Goal: Task Accomplishment & Management: Manage account settings

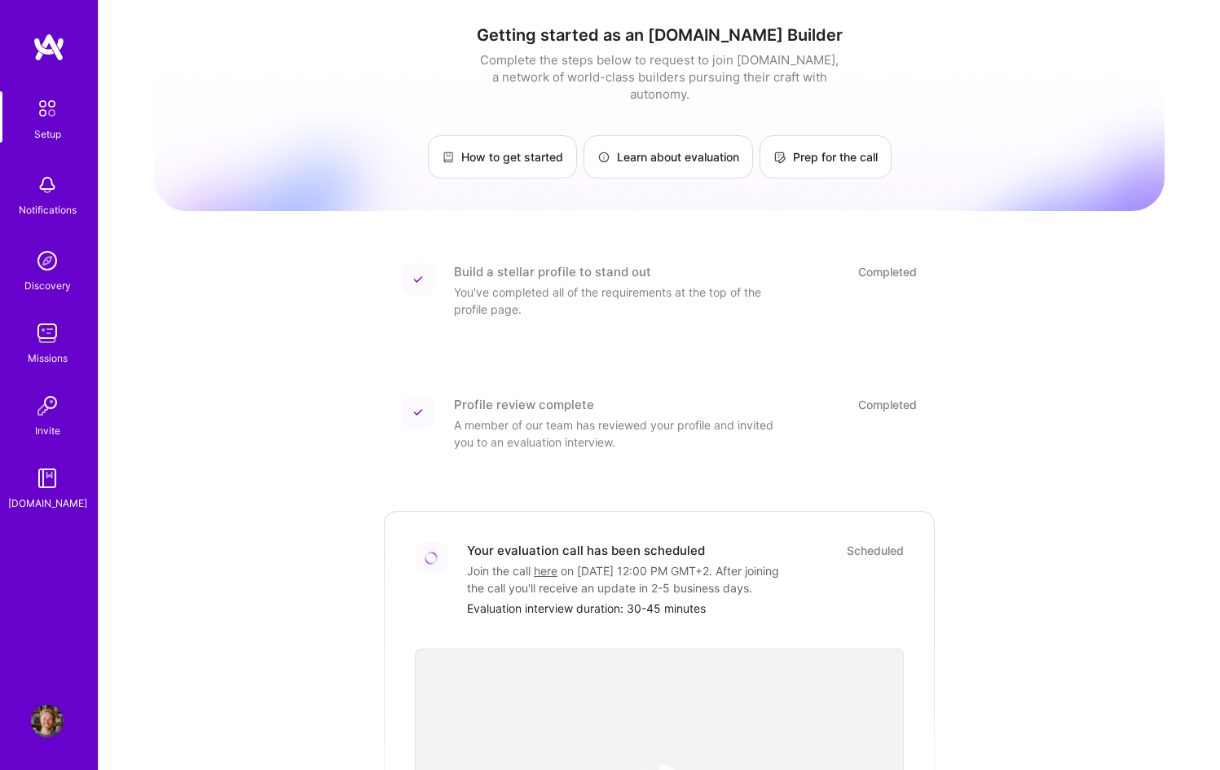
scroll to position [54, 0]
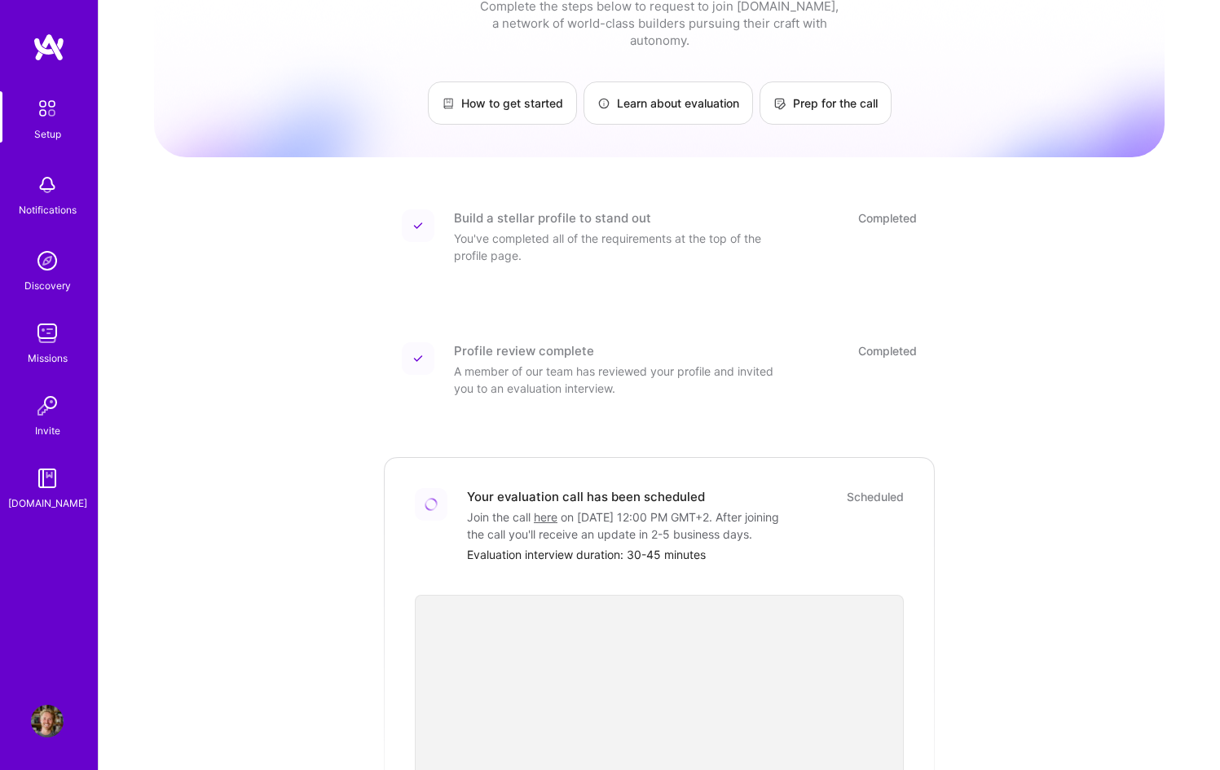
click at [547, 510] on link "here" at bounding box center [546, 517] width 24 height 14
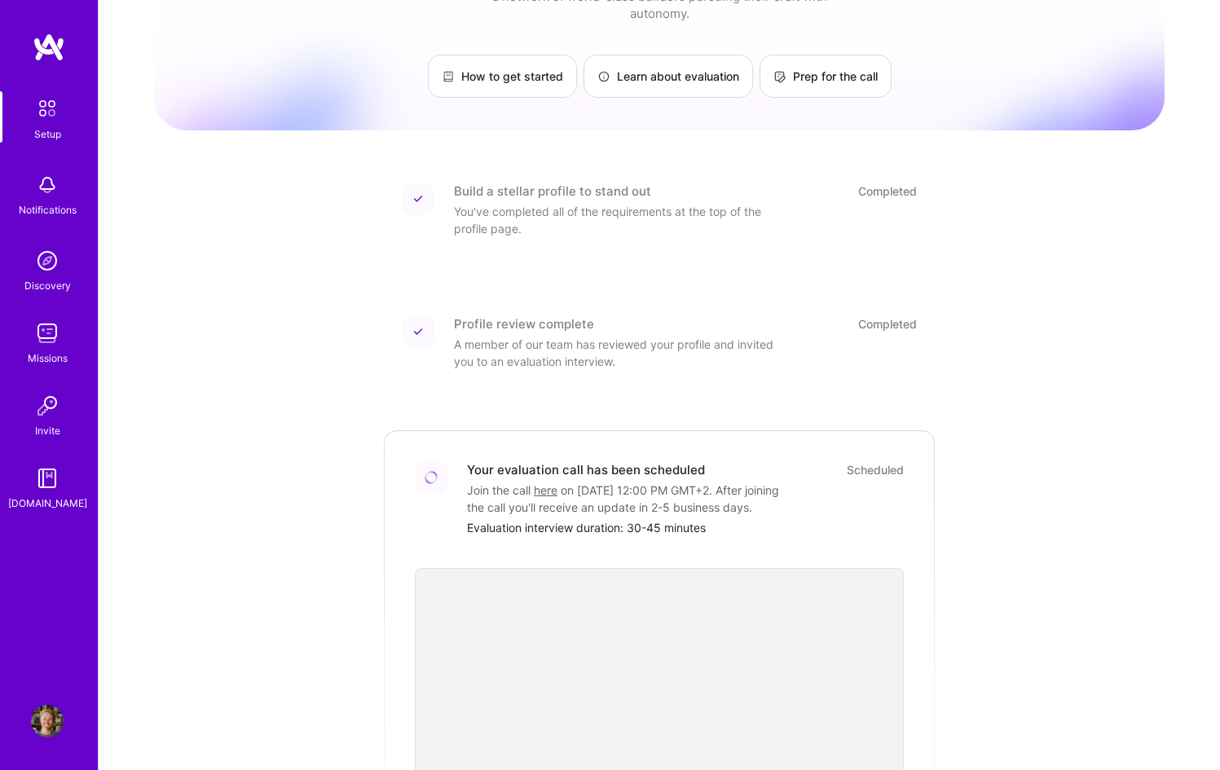
scroll to position [0, 0]
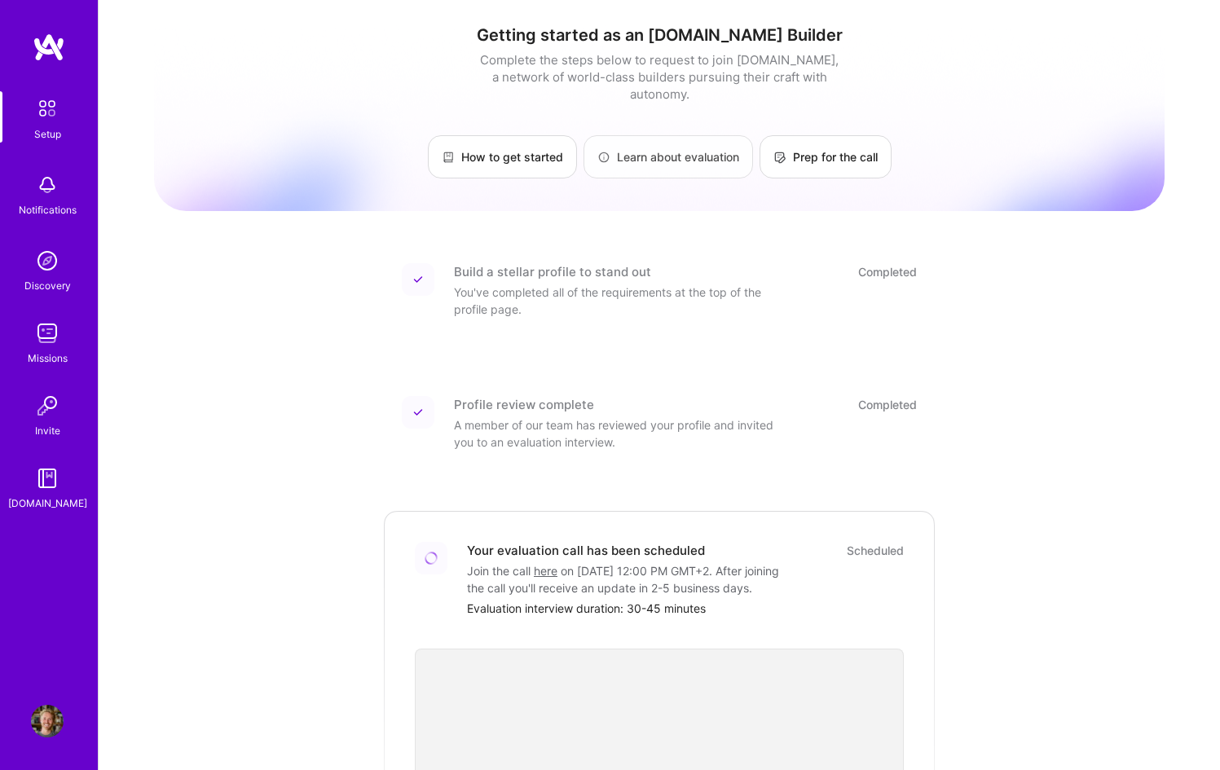
click at [662, 148] on link "Learn about evaluation" at bounding box center [669, 156] width 170 height 43
click at [839, 135] on link "Prep for the call" at bounding box center [826, 156] width 132 height 43
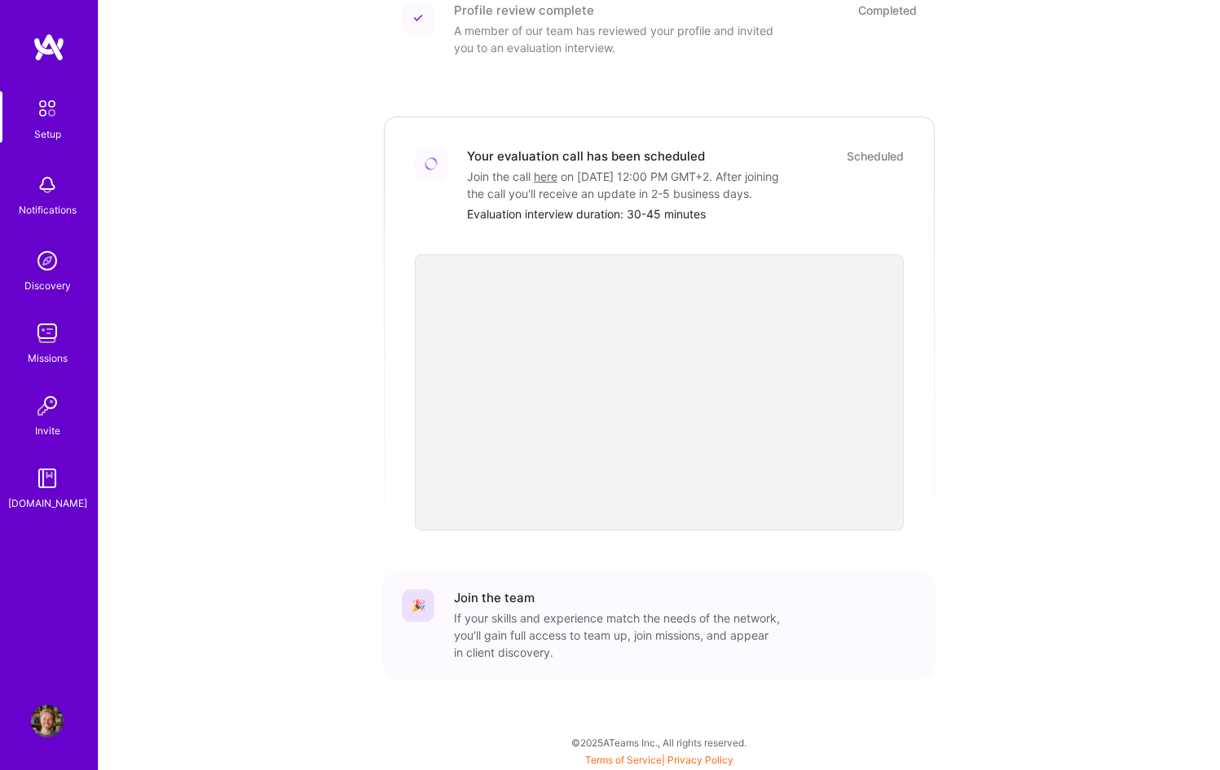
click at [55, 121] on img at bounding box center [47, 108] width 34 height 34
click at [39, 712] on img at bounding box center [47, 721] width 33 height 33
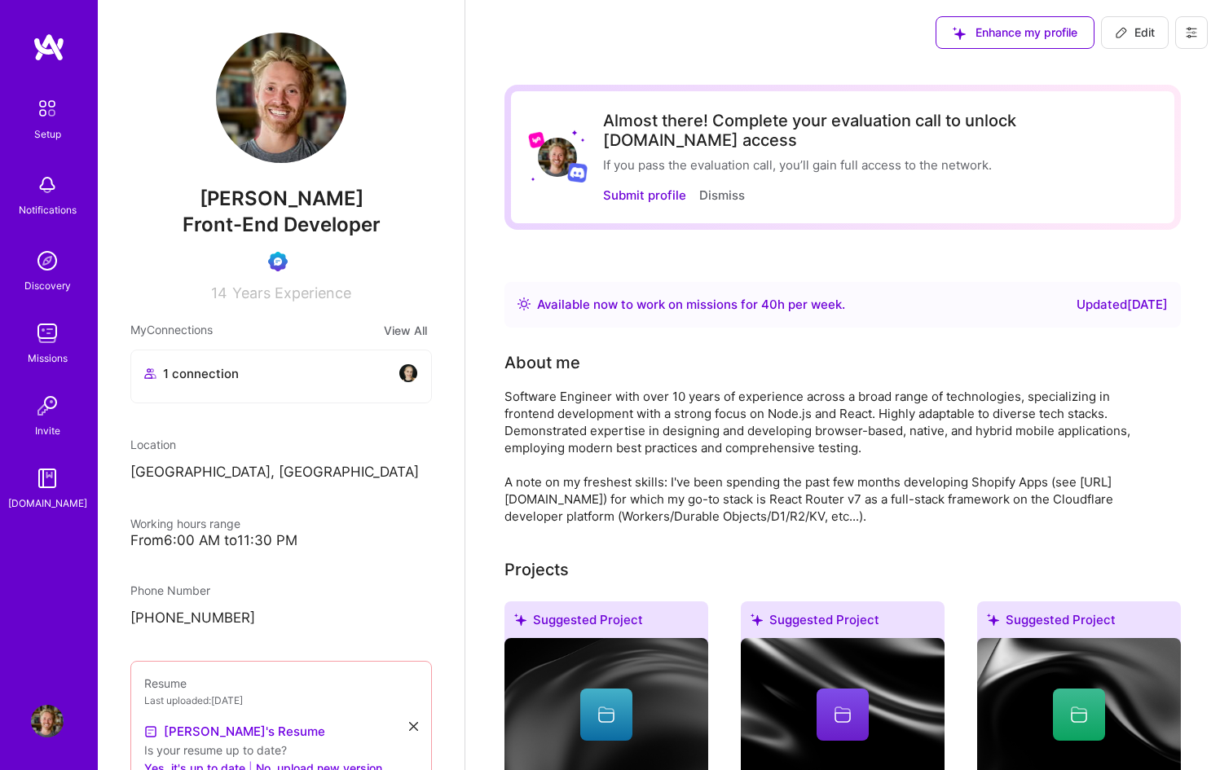
scroll to position [58, 0]
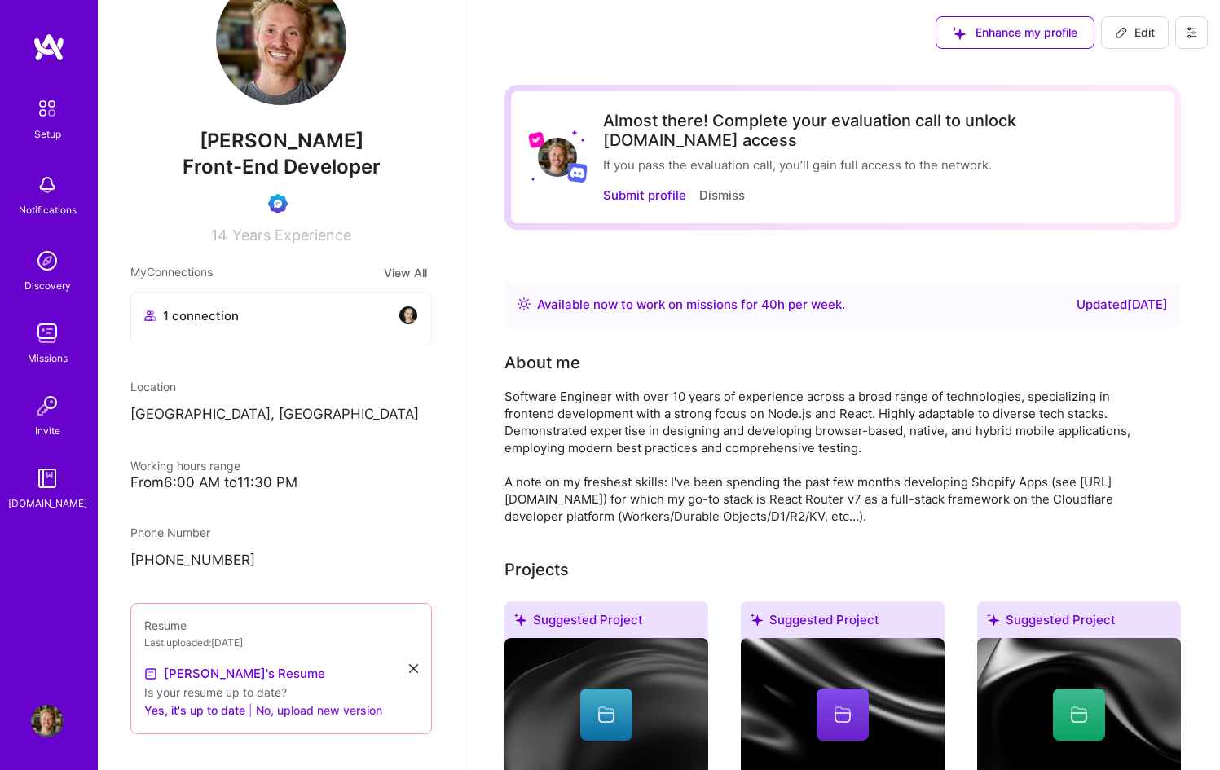
click at [311, 712] on button "No, upload new version" at bounding box center [319, 711] width 126 height 20
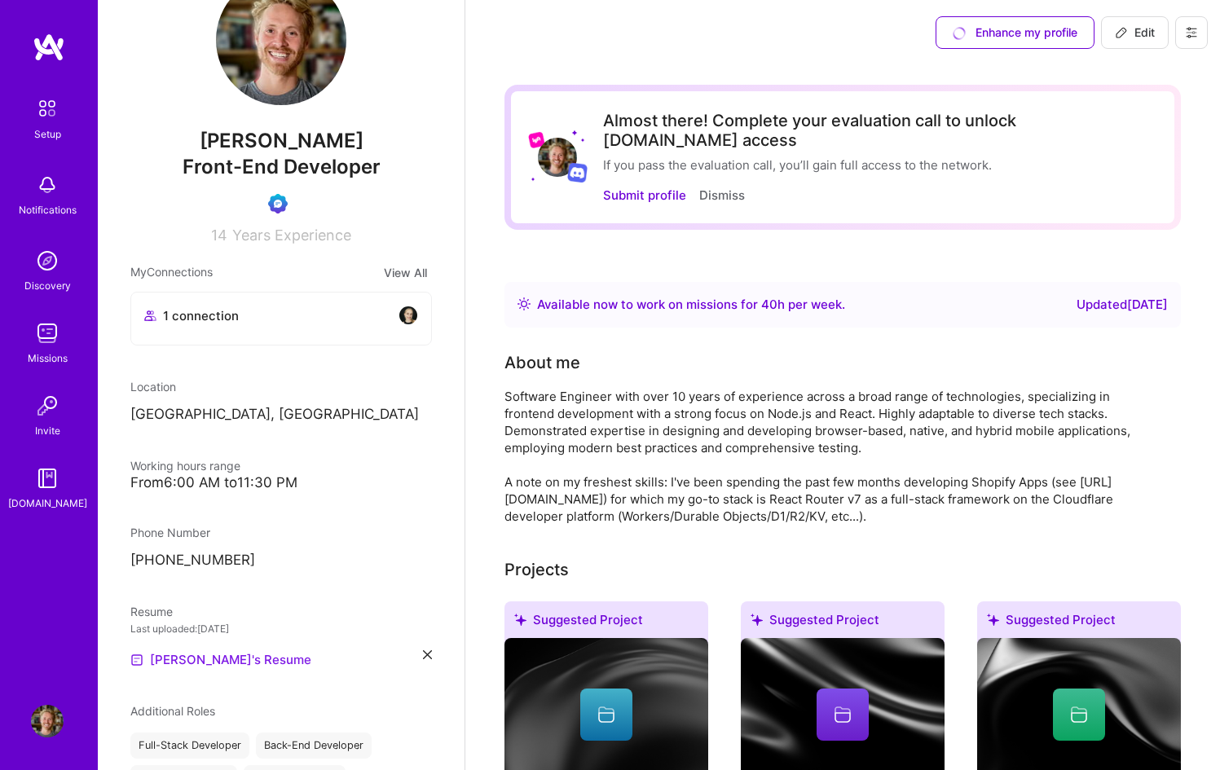
click at [223, 660] on link "[PERSON_NAME]'s Resume" at bounding box center [220, 661] width 181 height 20
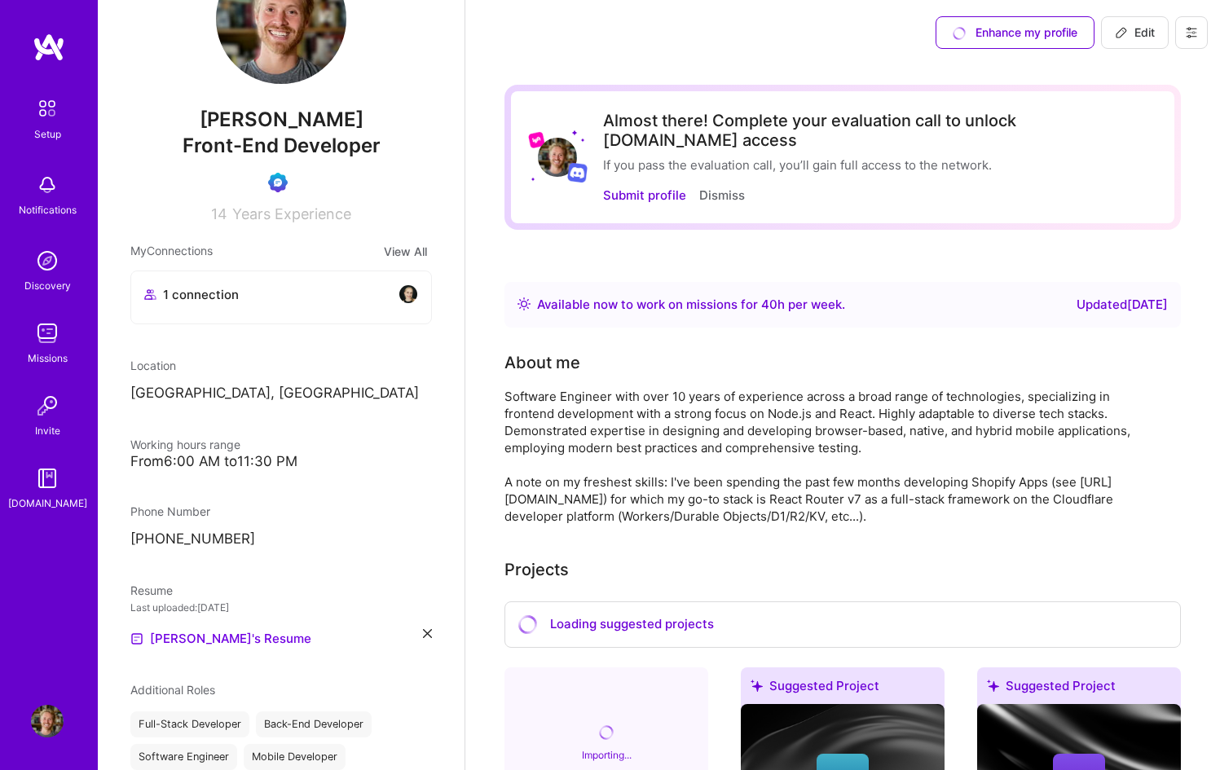
scroll to position [90, 0]
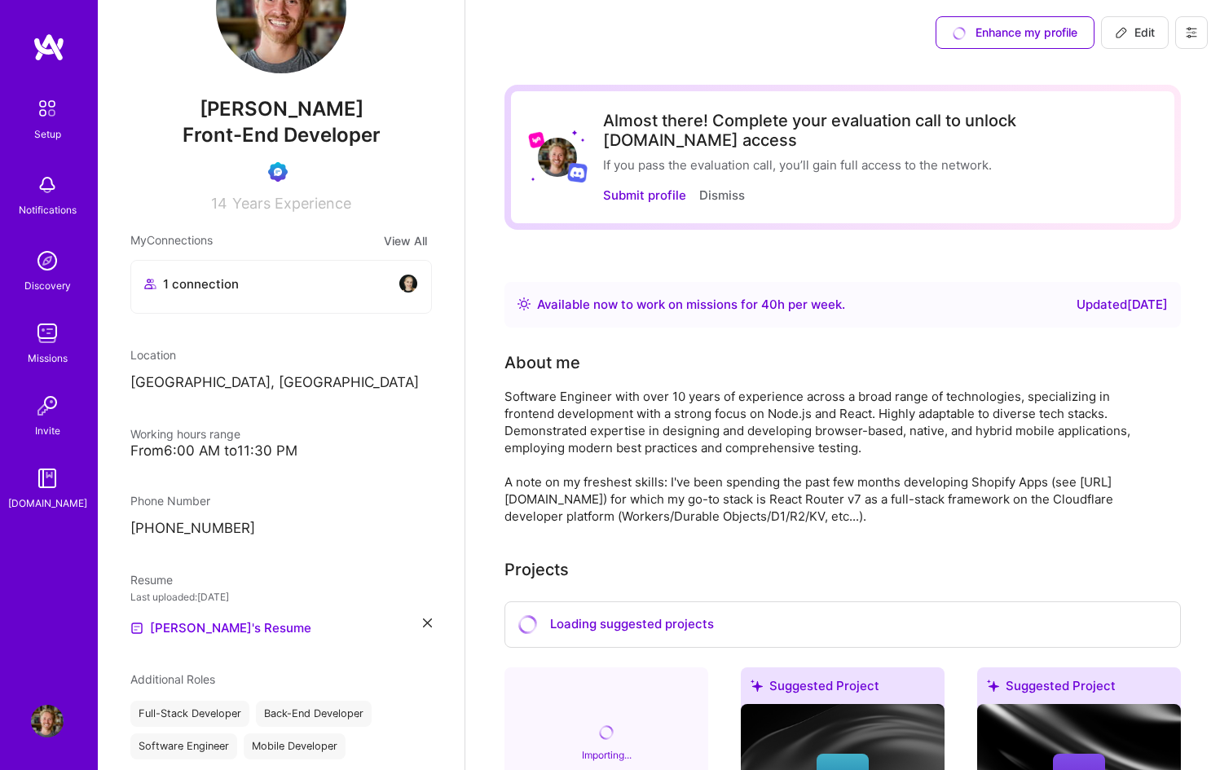
click at [240, 442] on div "Working hours range" at bounding box center [185, 434] width 110 height 17
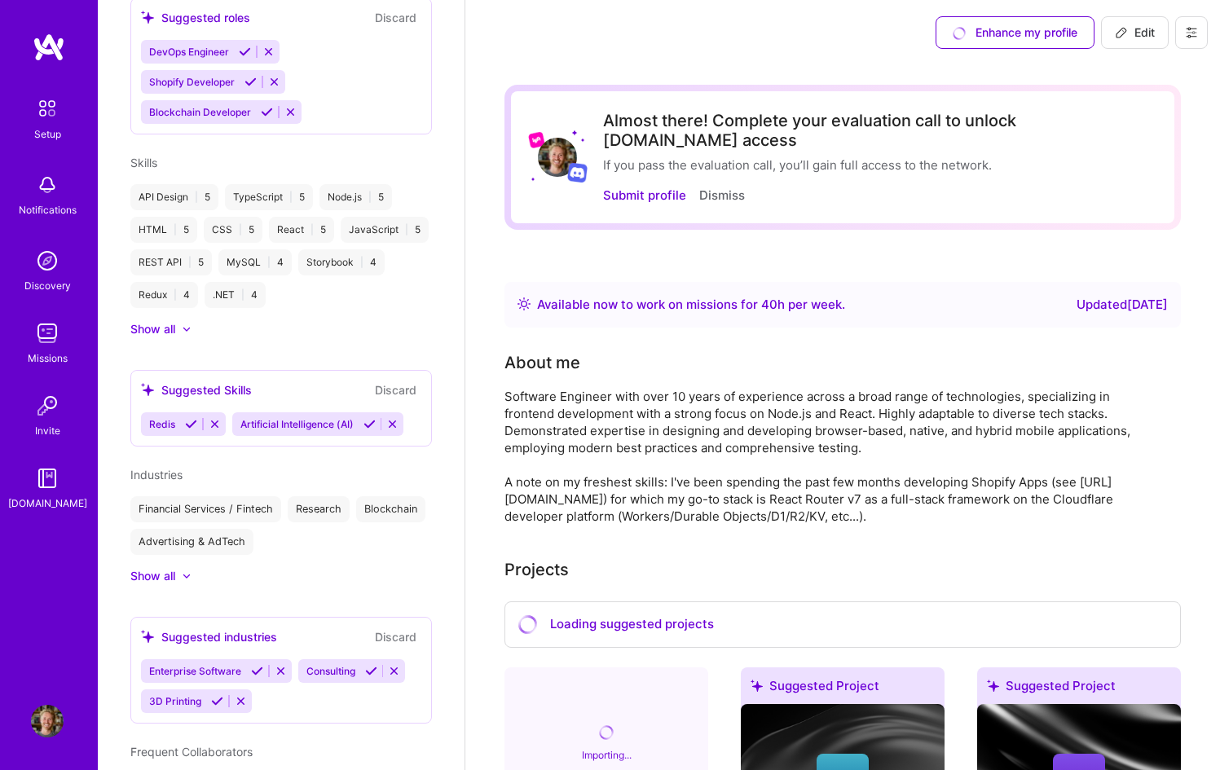
scroll to position [1117, 0]
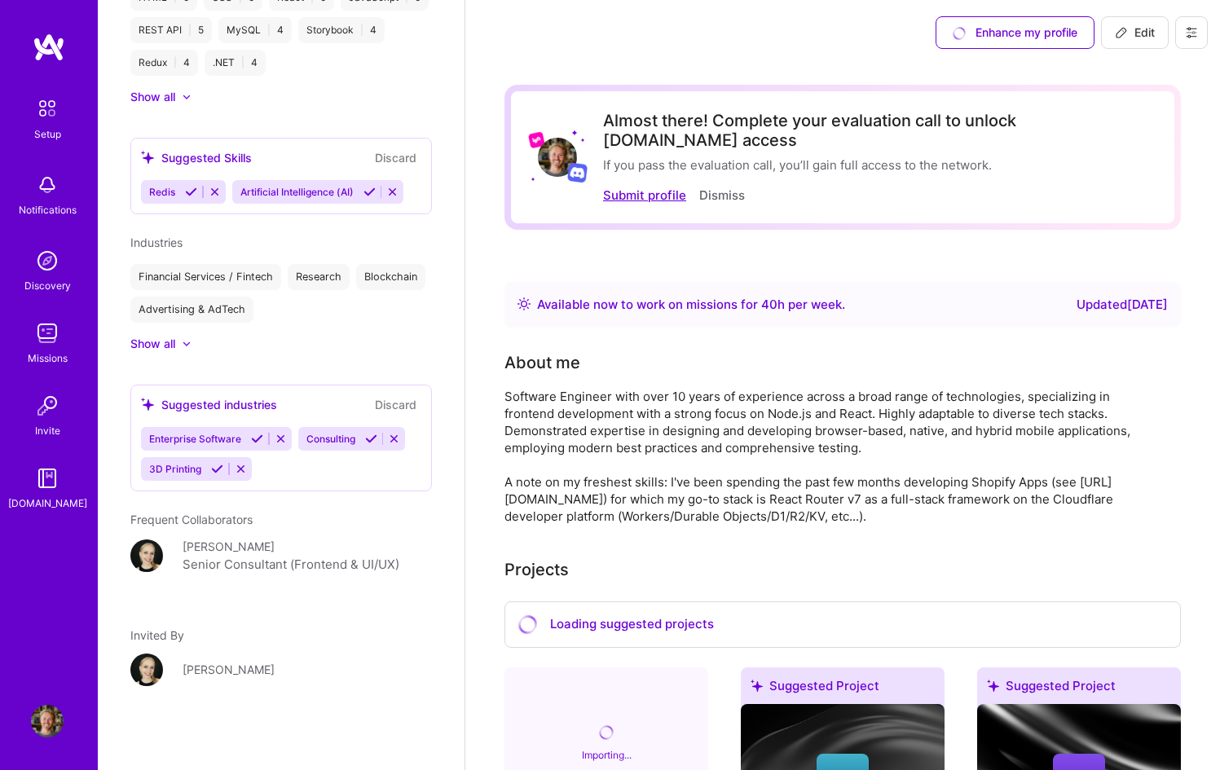
click at [651, 187] on button "Submit profile" at bounding box center [644, 195] width 83 height 17
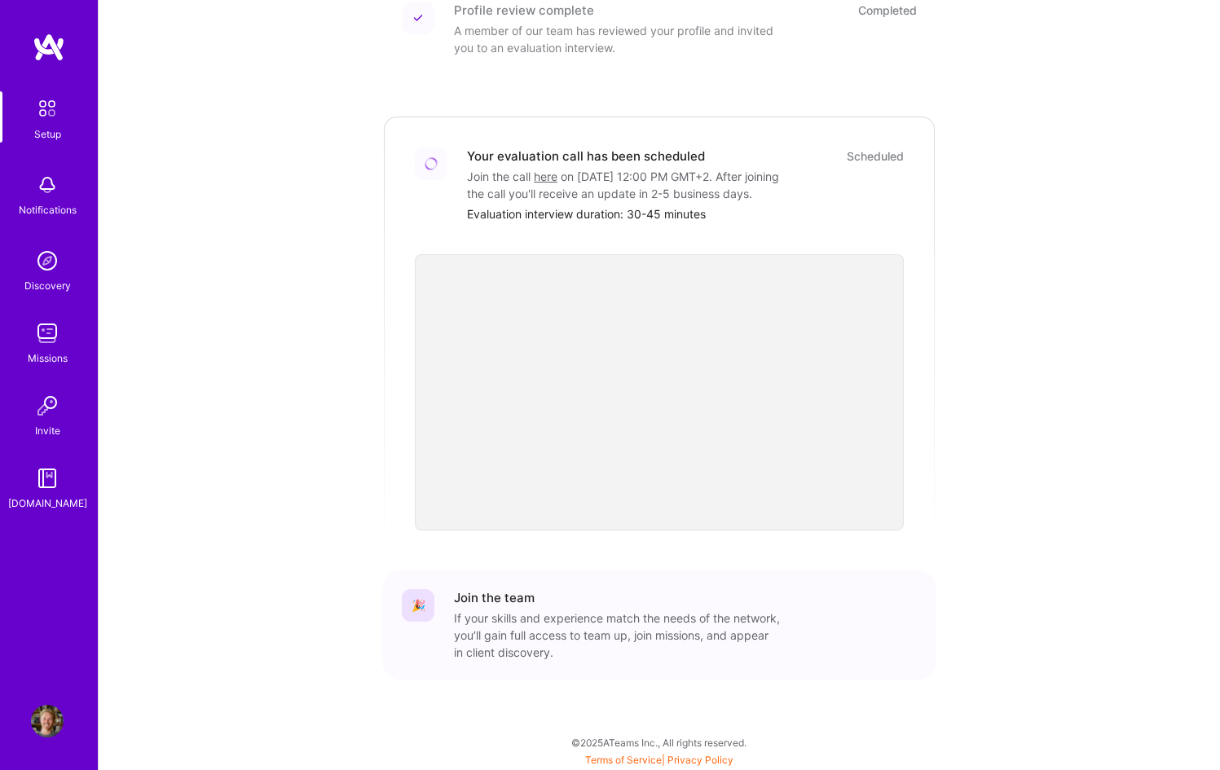
scroll to position [385, 0]
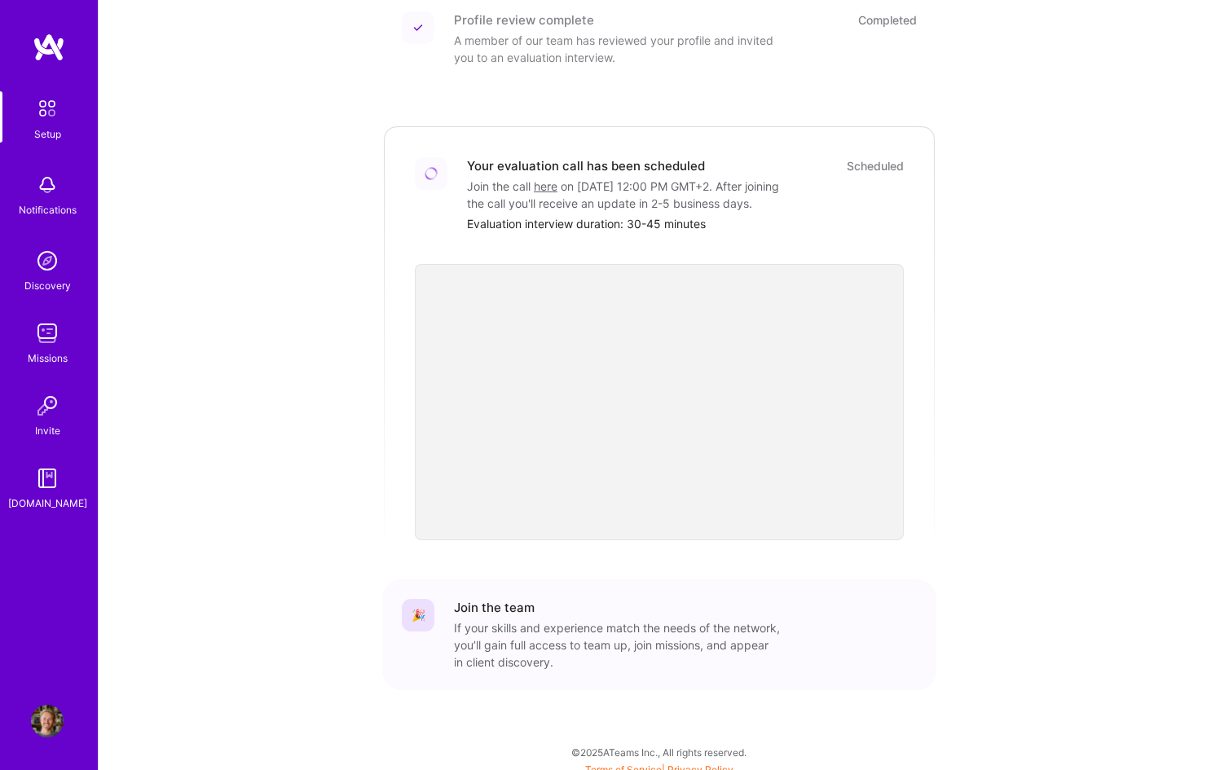
click at [53, 334] on img at bounding box center [47, 333] width 33 height 33
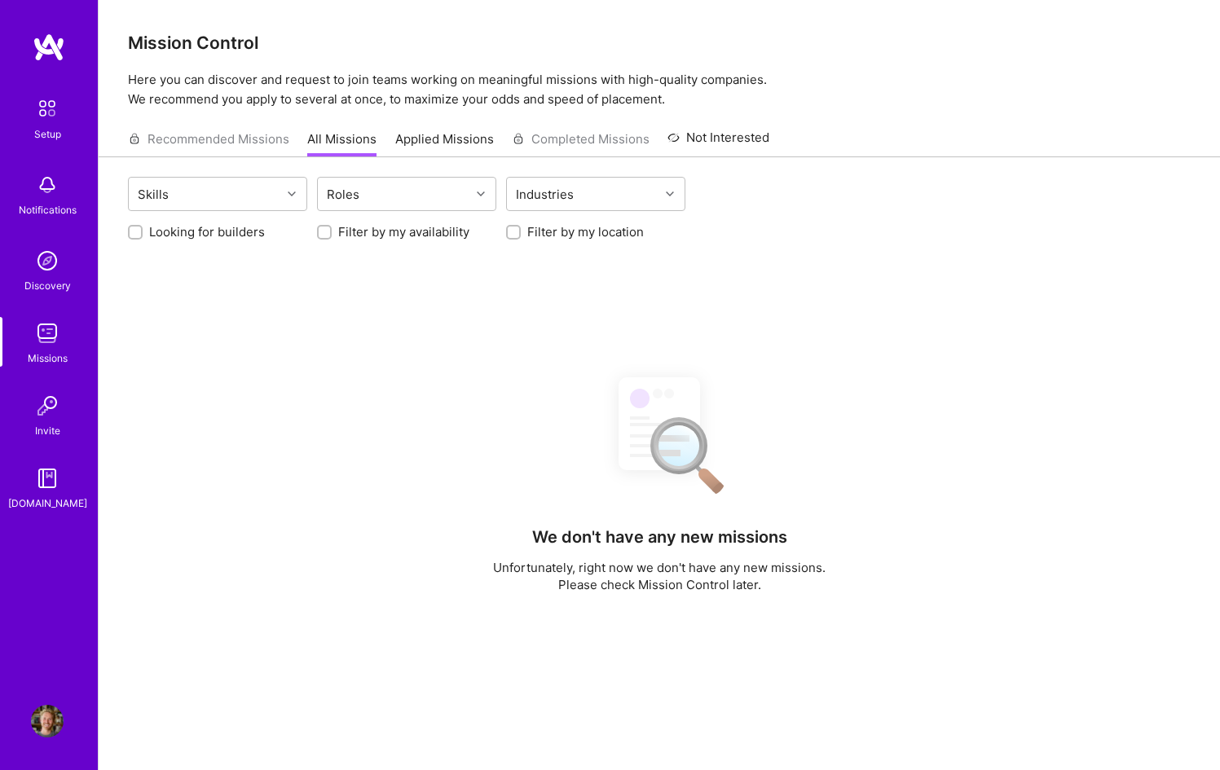
click at [60, 423] on link "Invite" at bounding box center [47, 415] width 101 height 50
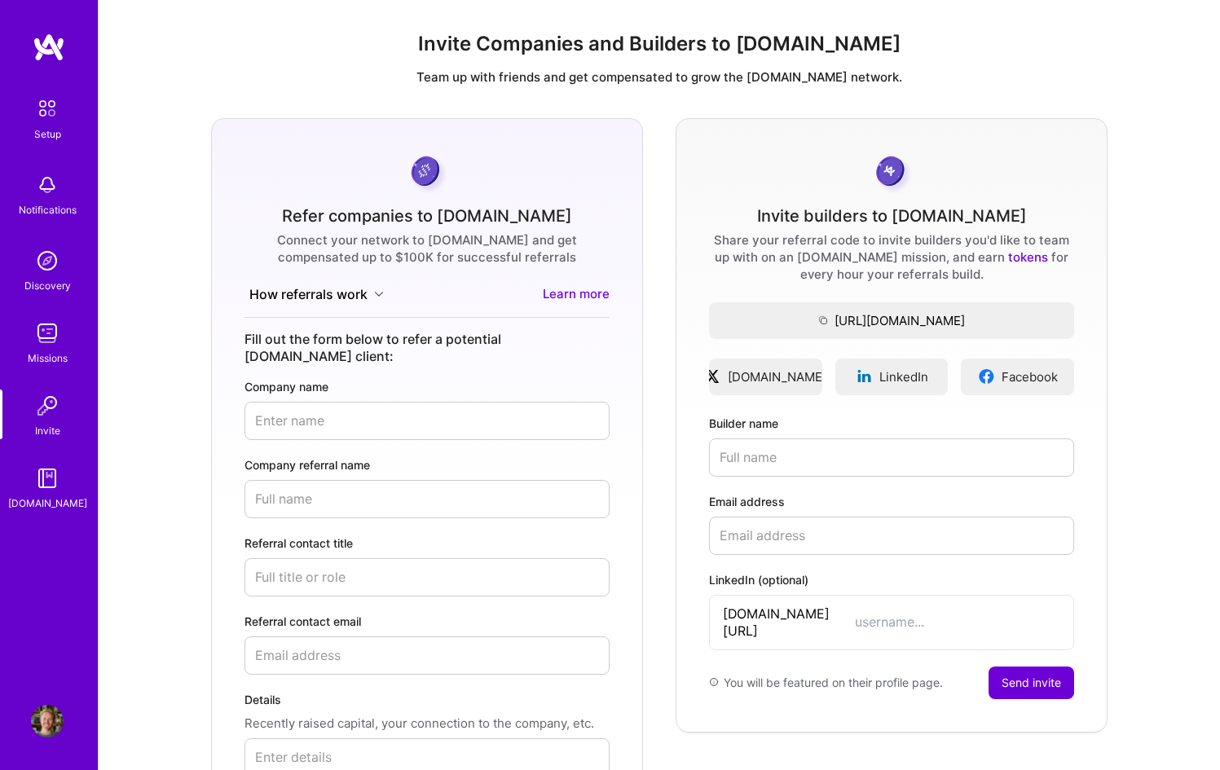
click at [51, 474] on img at bounding box center [47, 478] width 33 height 33
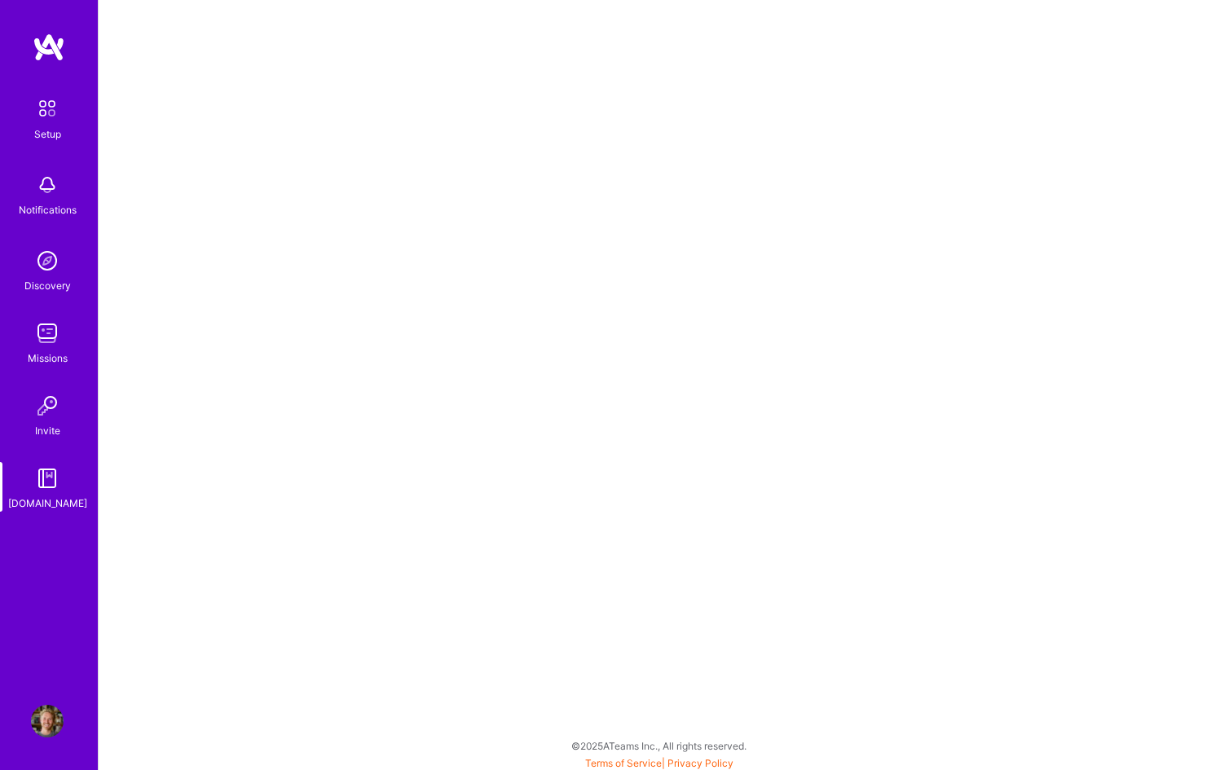
click at [47, 271] on img at bounding box center [47, 261] width 33 height 33
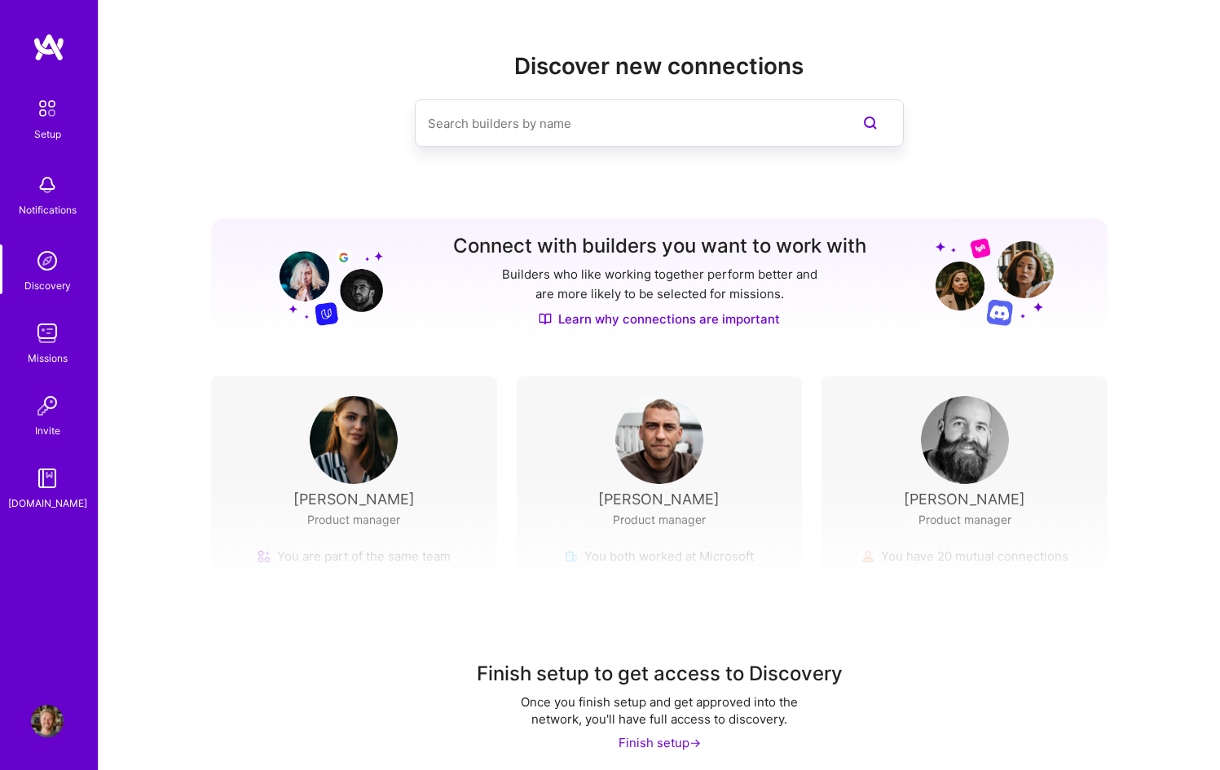
click at [355, 442] on img at bounding box center [354, 440] width 88 height 88
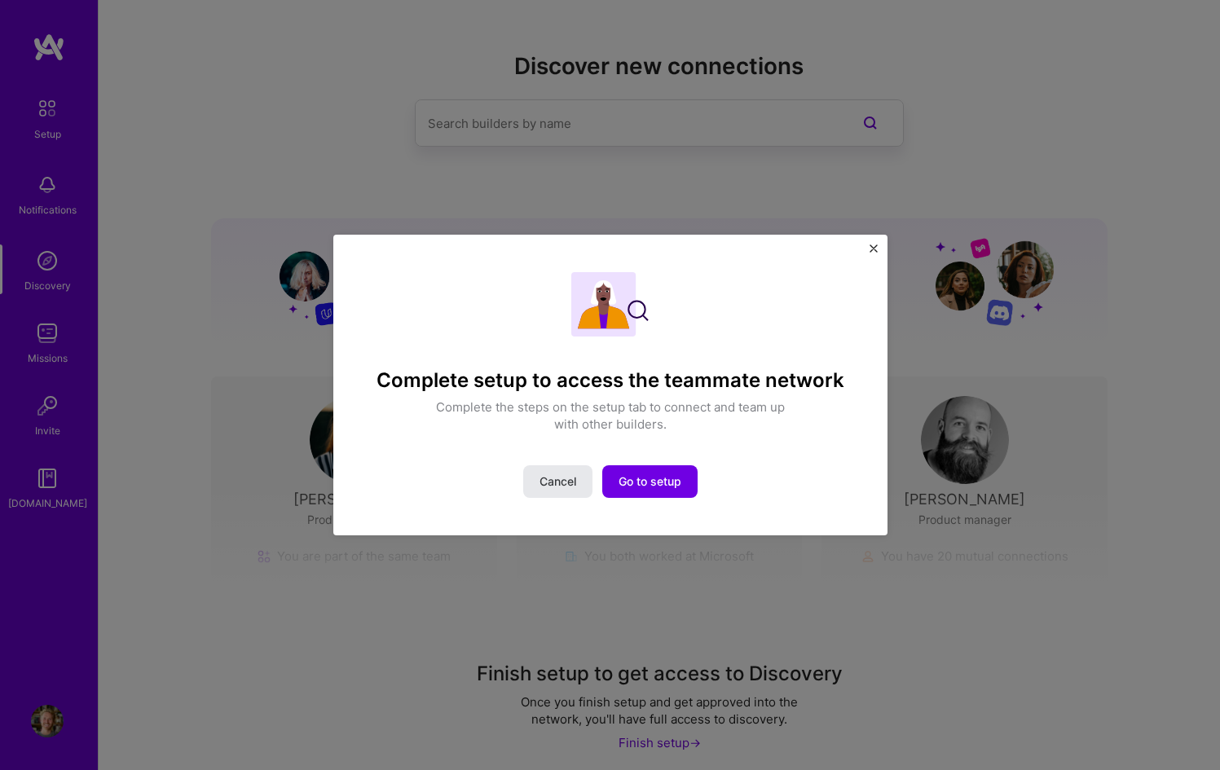
click at [560, 486] on span "Cancel" at bounding box center [558, 482] width 37 height 16
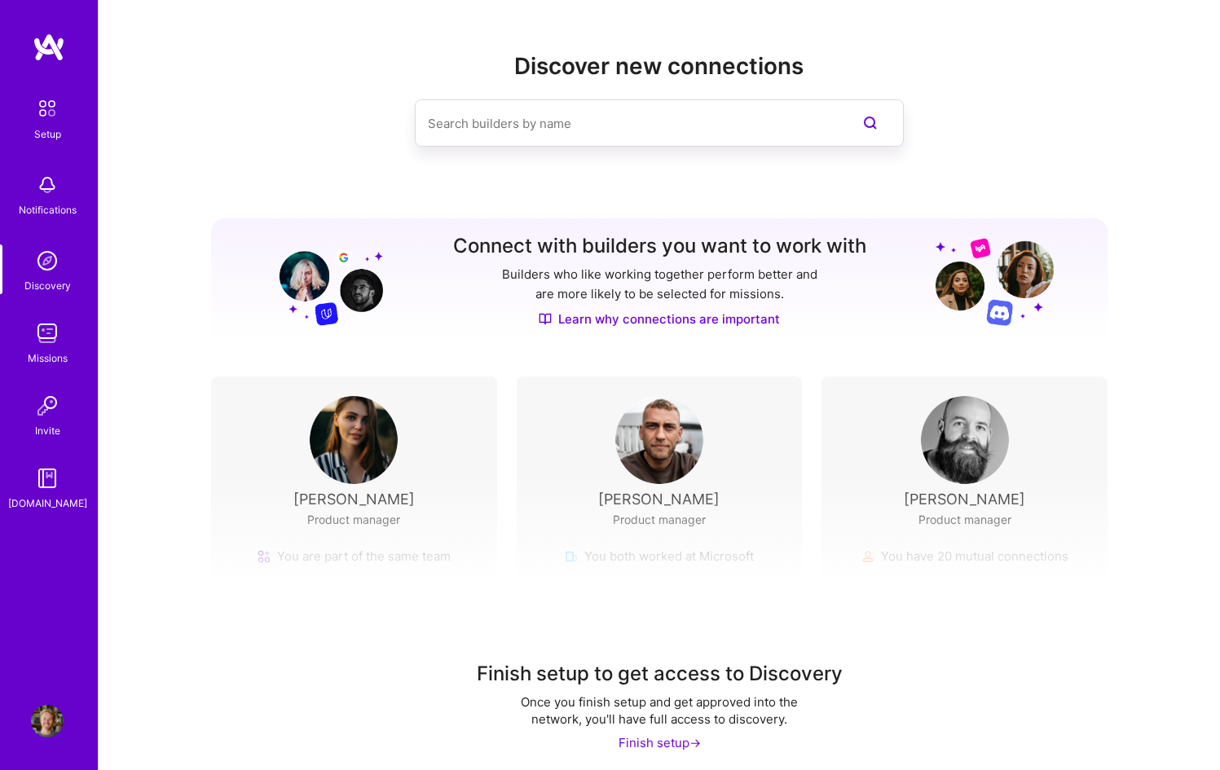
drag, startPoint x: 42, startPoint y: 185, endPoint x: 42, endPoint y: 168, distance: 17.1
click at [42, 185] on img at bounding box center [47, 185] width 33 height 33
click at [46, 139] on div "Setup" at bounding box center [47, 134] width 27 height 17
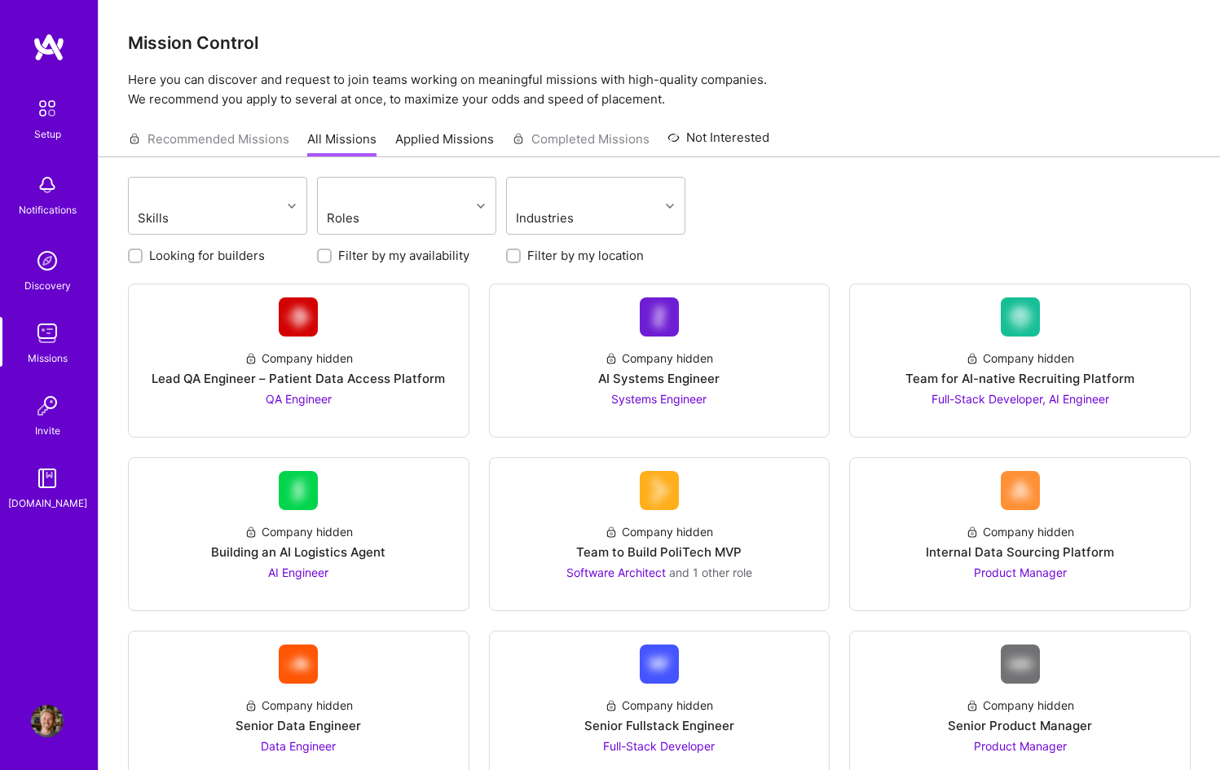
click at [734, 135] on link "Not Interested" at bounding box center [719, 142] width 102 height 29
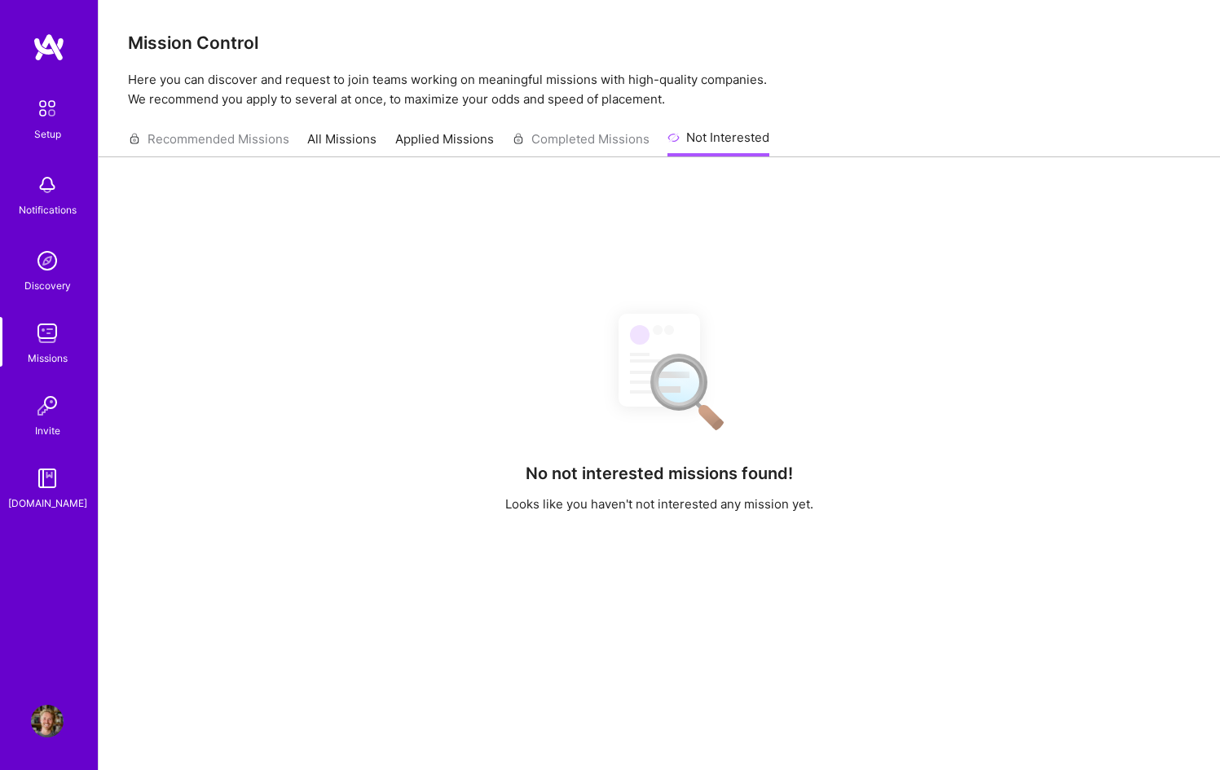
click at [487, 139] on link "Applied Missions" at bounding box center [444, 143] width 99 height 27
click at [331, 136] on link "All Missions" at bounding box center [341, 143] width 69 height 27
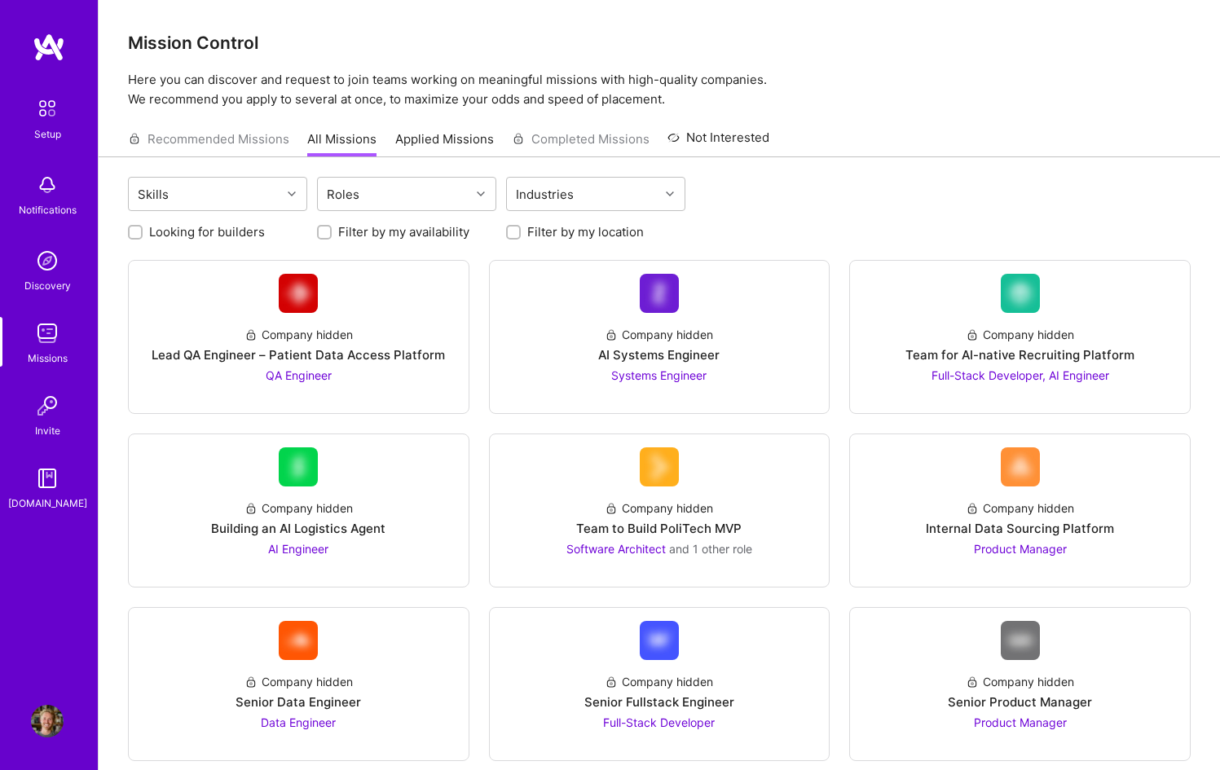
click at [48, 57] on img at bounding box center [49, 47] width 33 height 29
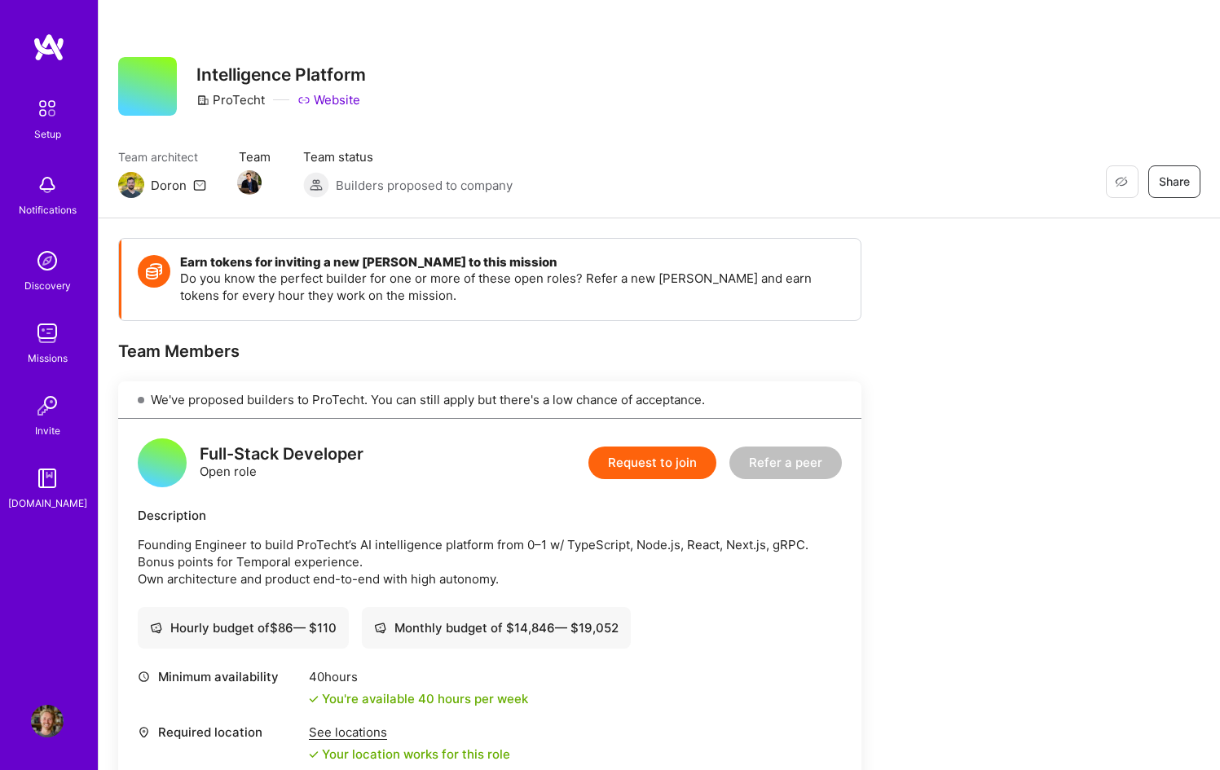
click at [124, 182] on img at bounding box center [131, 185] width 26 height 26
click at [342, 97] on link "Website" at bounding box center [329, 99] width 63 height 17
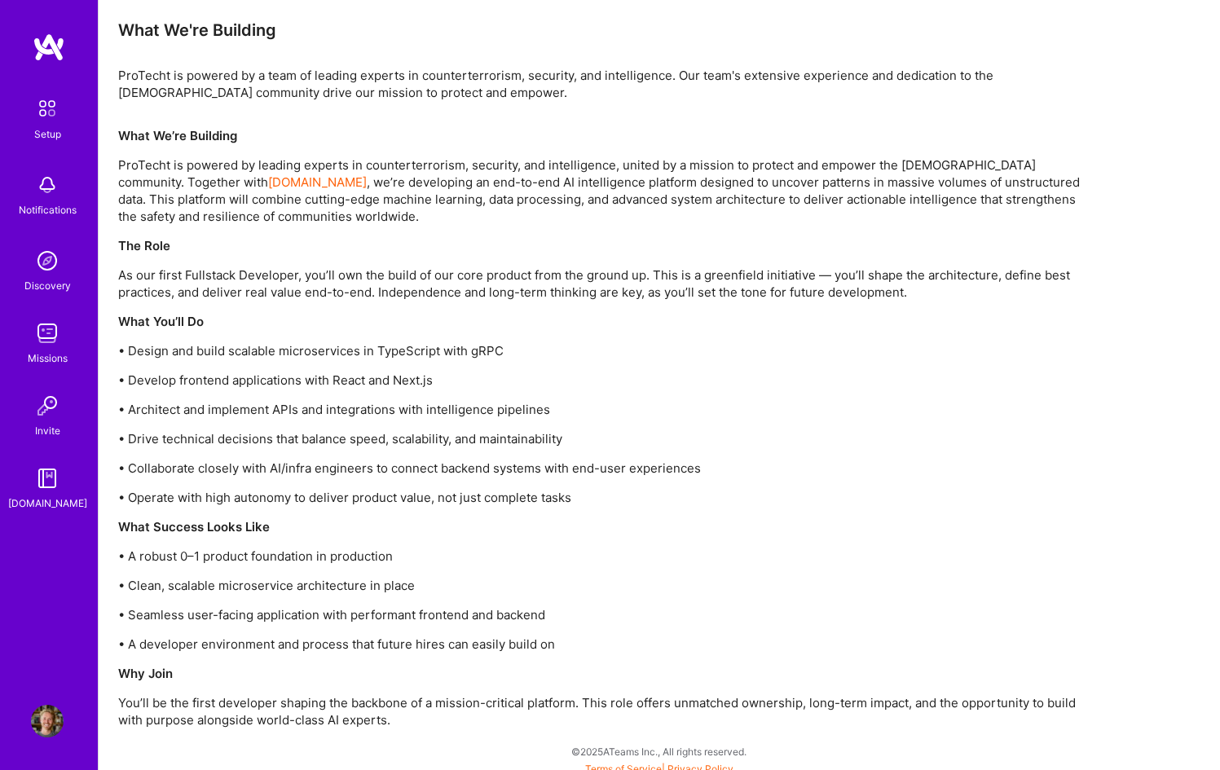
scroll to position [1049, 0]
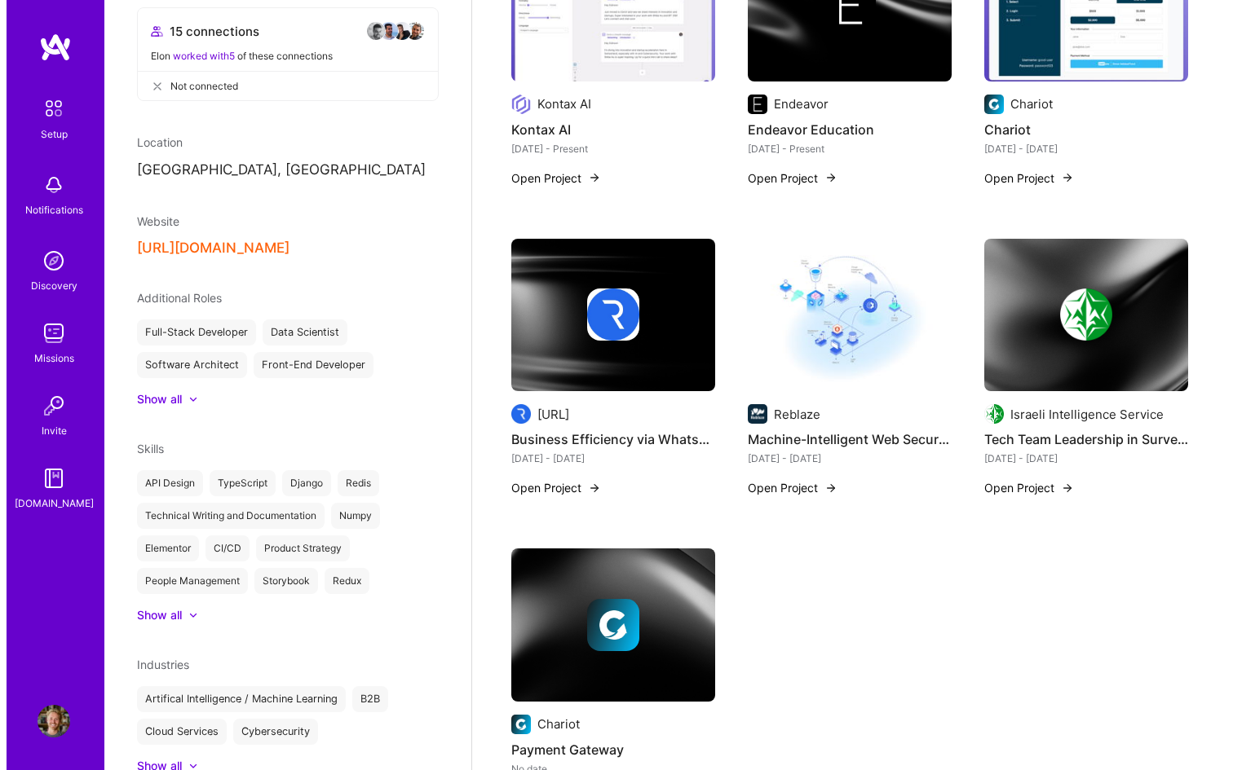
scroll to position [224, 0]
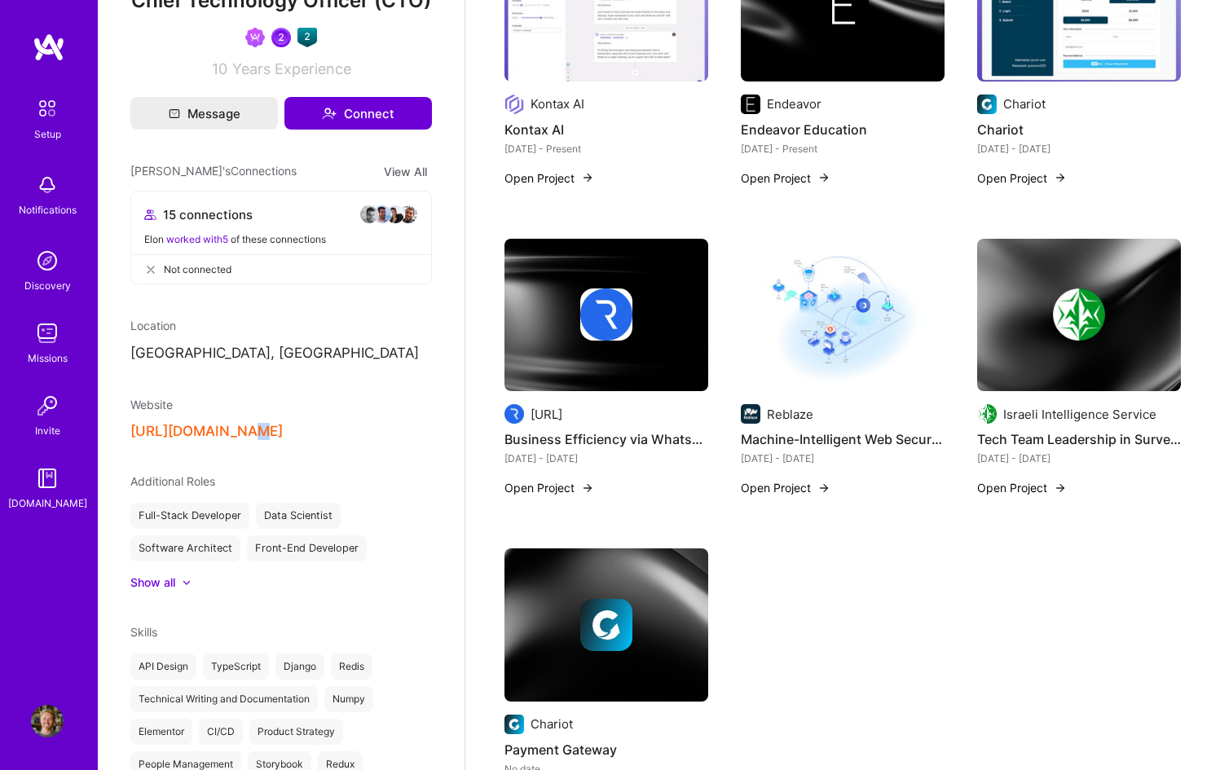
click at [222, 440] on button "https://salfati.group/" at bounding box center [206, 431] width 152 height 17
click at [1092, 367] on img at bounding box center [1079, 315] width 204 height 153
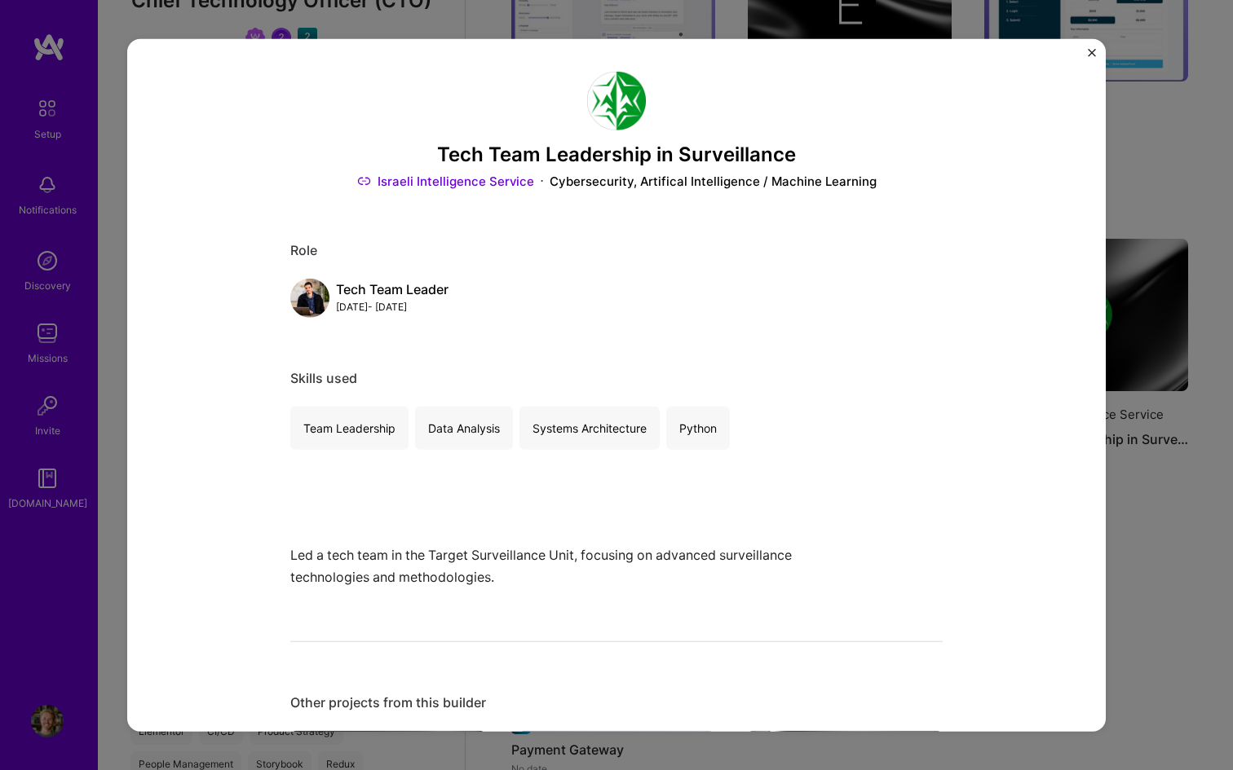
click at [1093, 50] on img "Close" at bounding box center [1091, 52] width 8 height 8
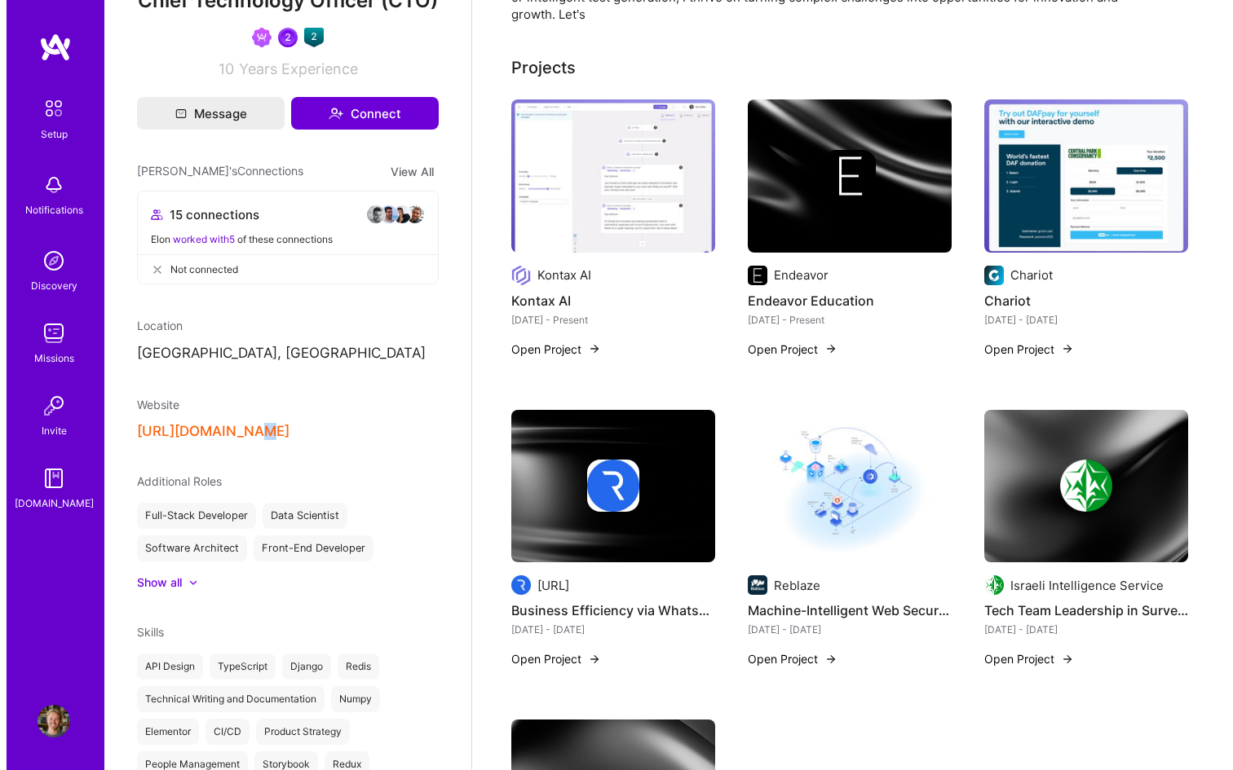
scroll to position [173, 0]
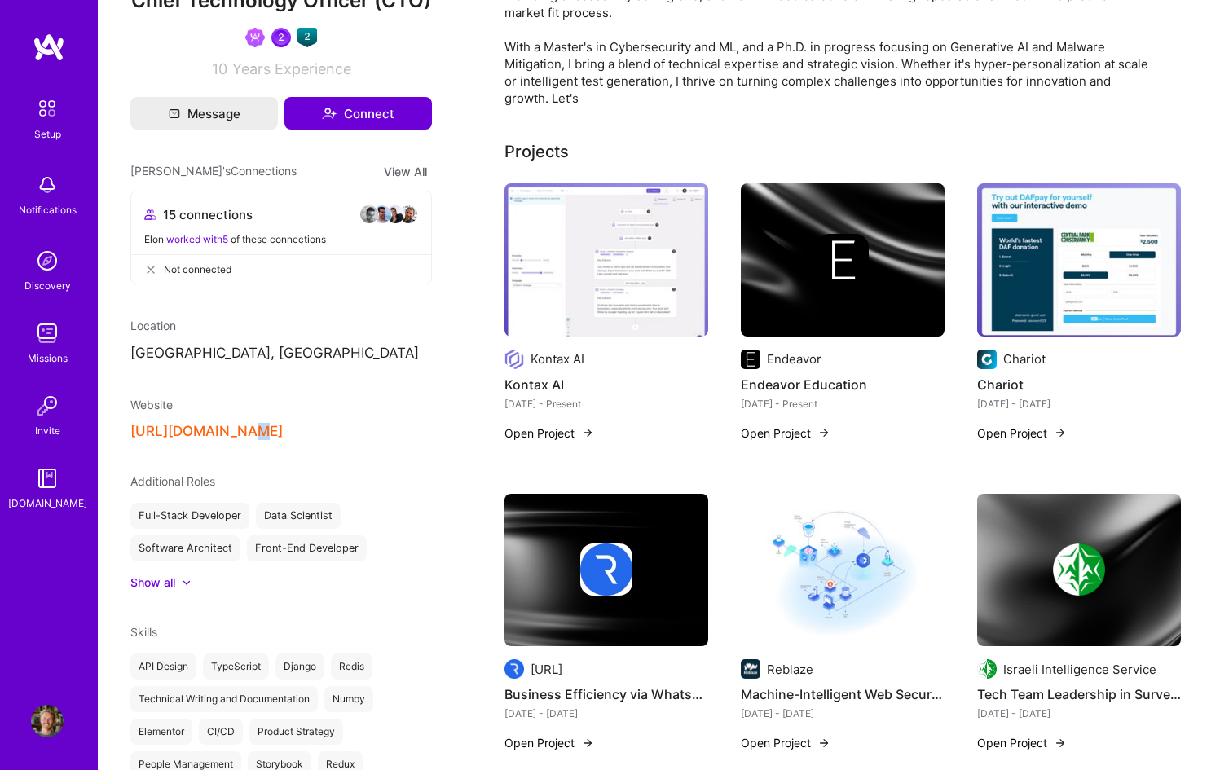
click at [1079, 281] on img at bounding box center [1079, 259] width 204 height 153
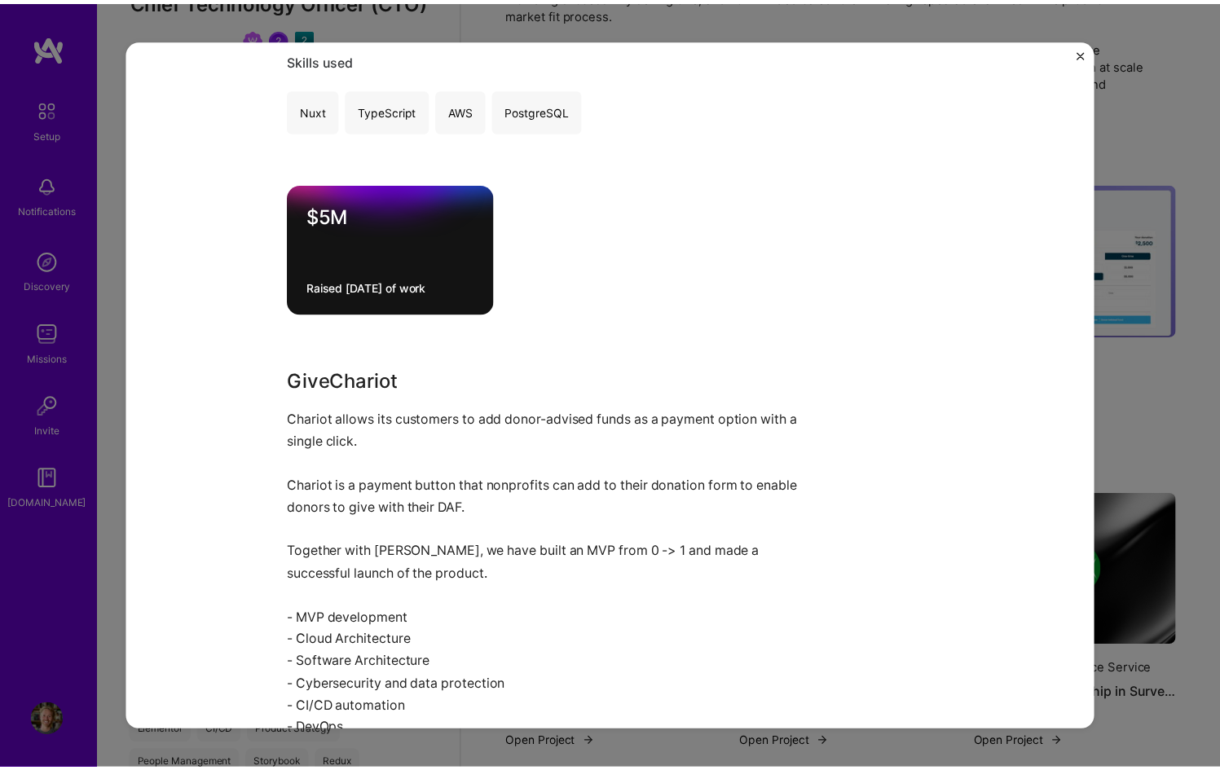
scroll to position [894, 0]
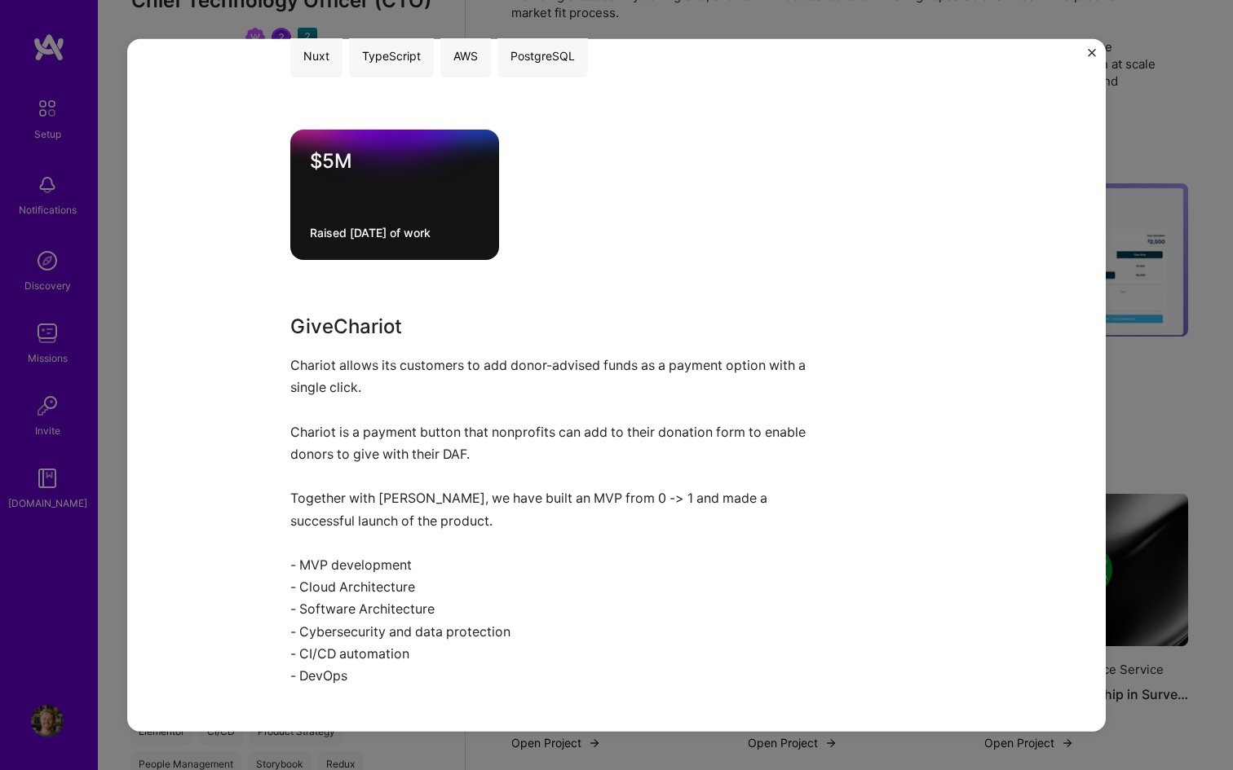
click at [1089, 51] on img "Close" at bounding box center [1091, 52] width 8 height 8
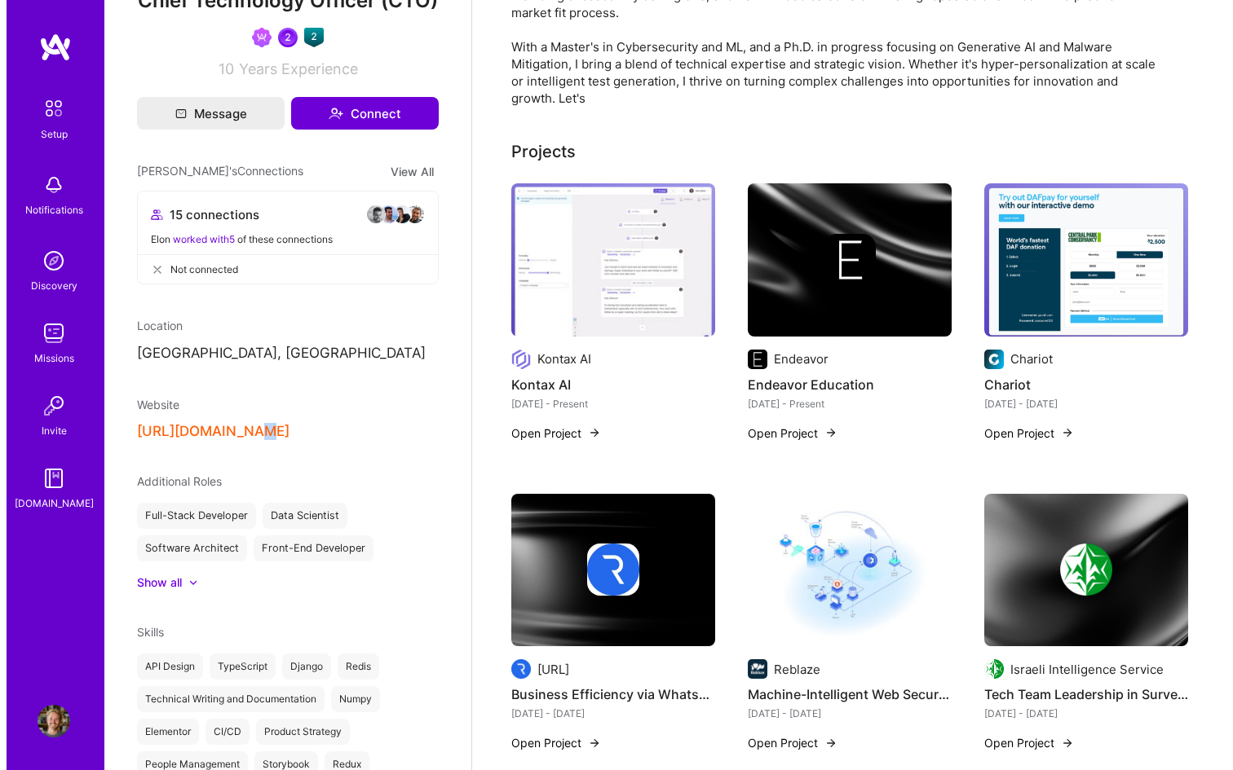
scroll to position [249, 0]
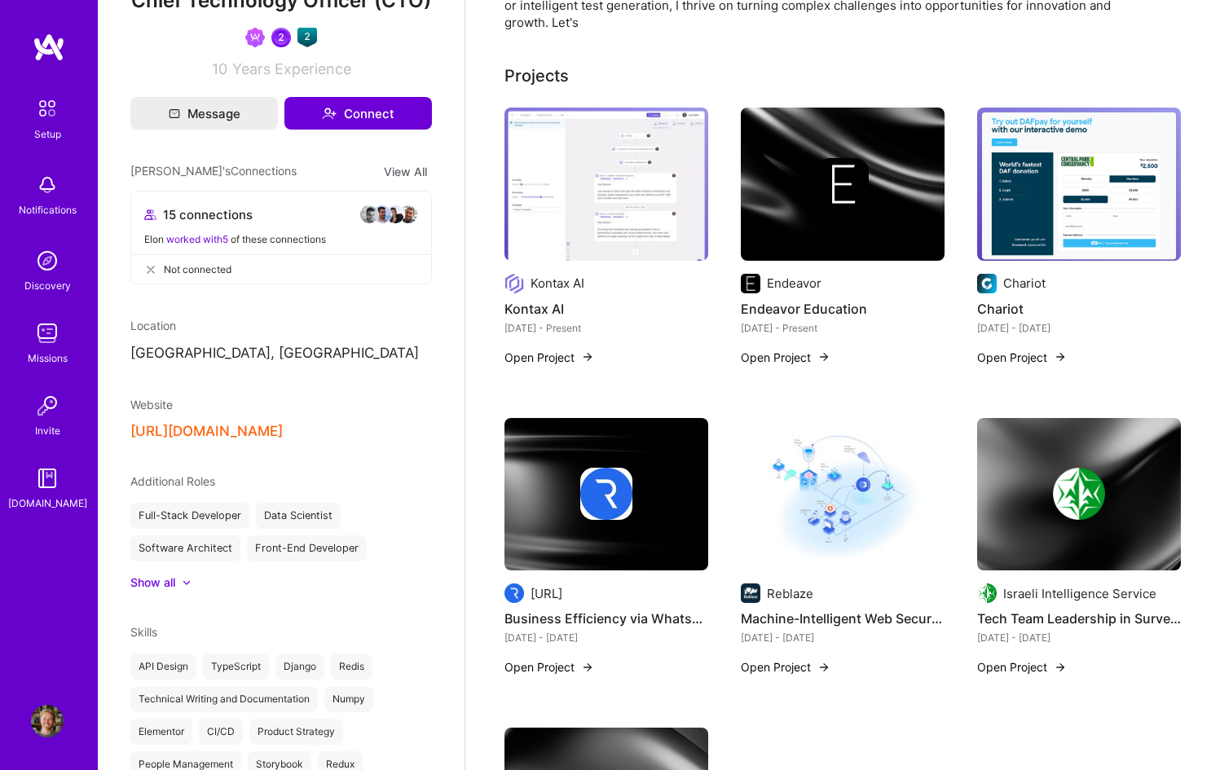
click at [690, 514] on div at bounding box center [607, 494] width 204 height 52
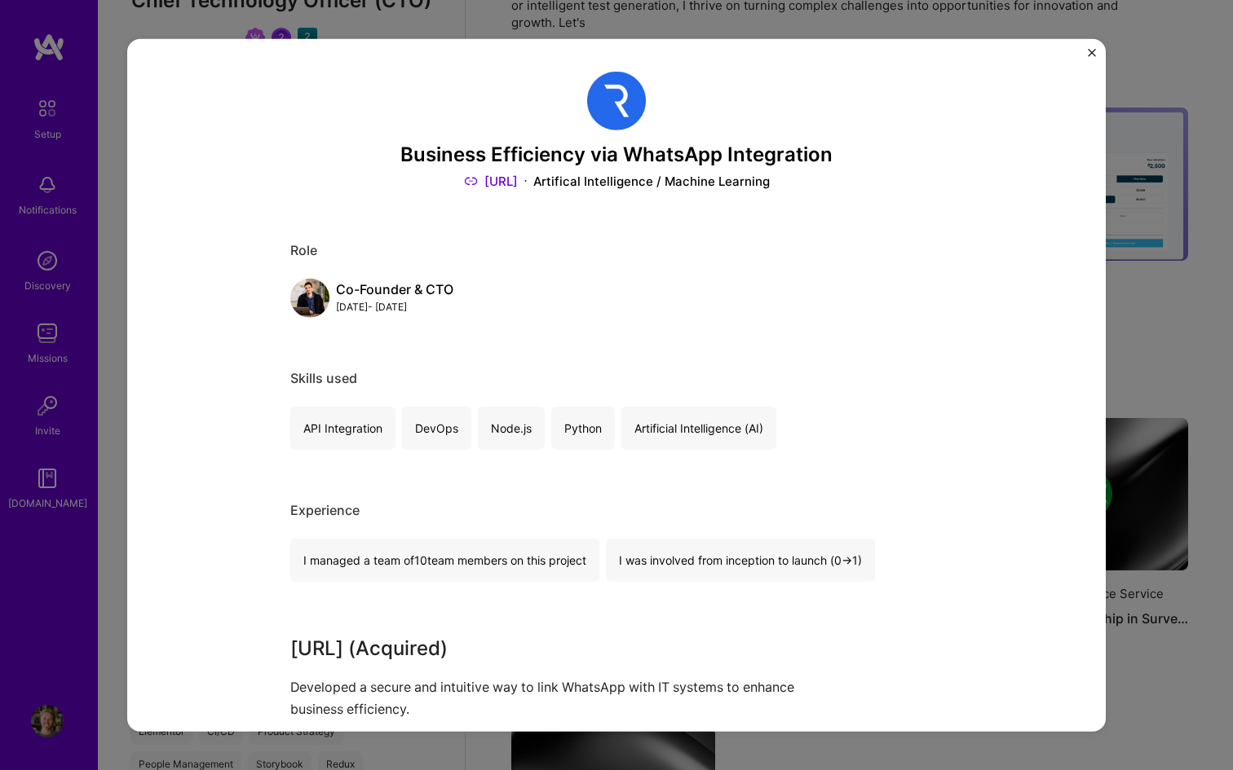
click at [1088, 48] on img "Close" at bounding box center [1091, 52] width 8 height 8
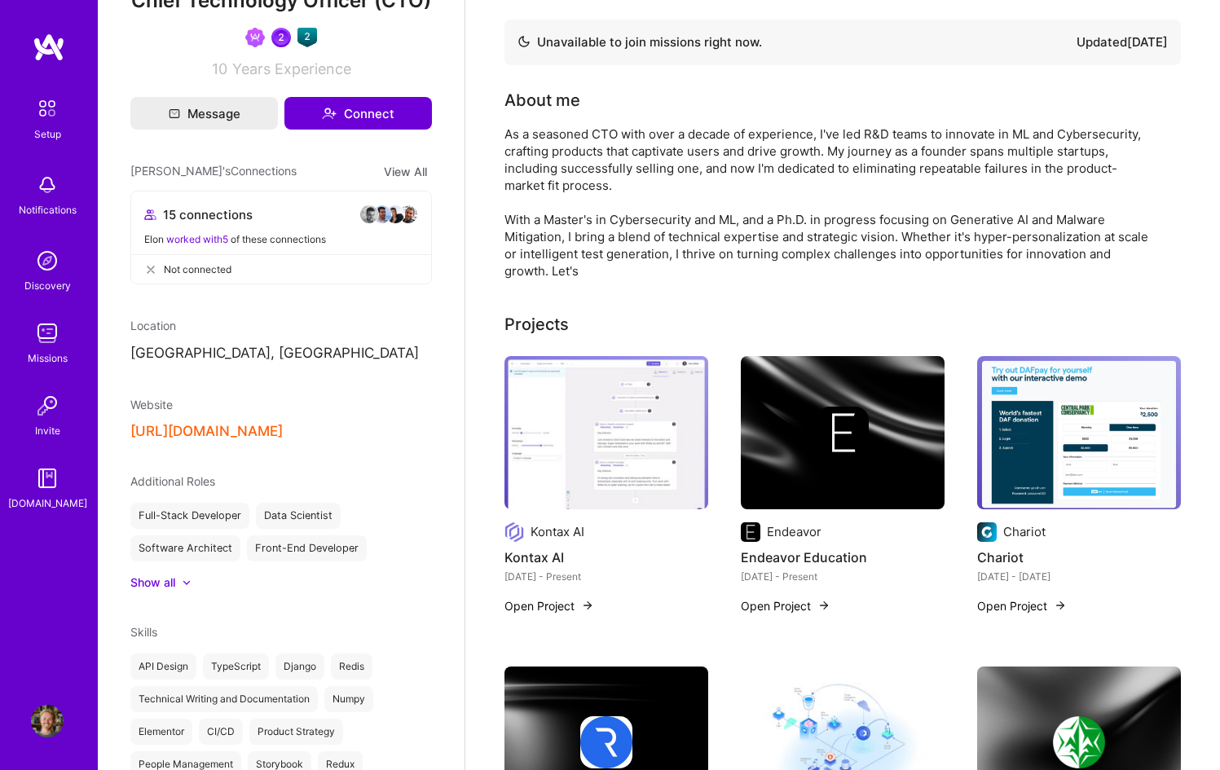
click at [656, 403] on img at bounding box center [607, 432] width 204 height 153
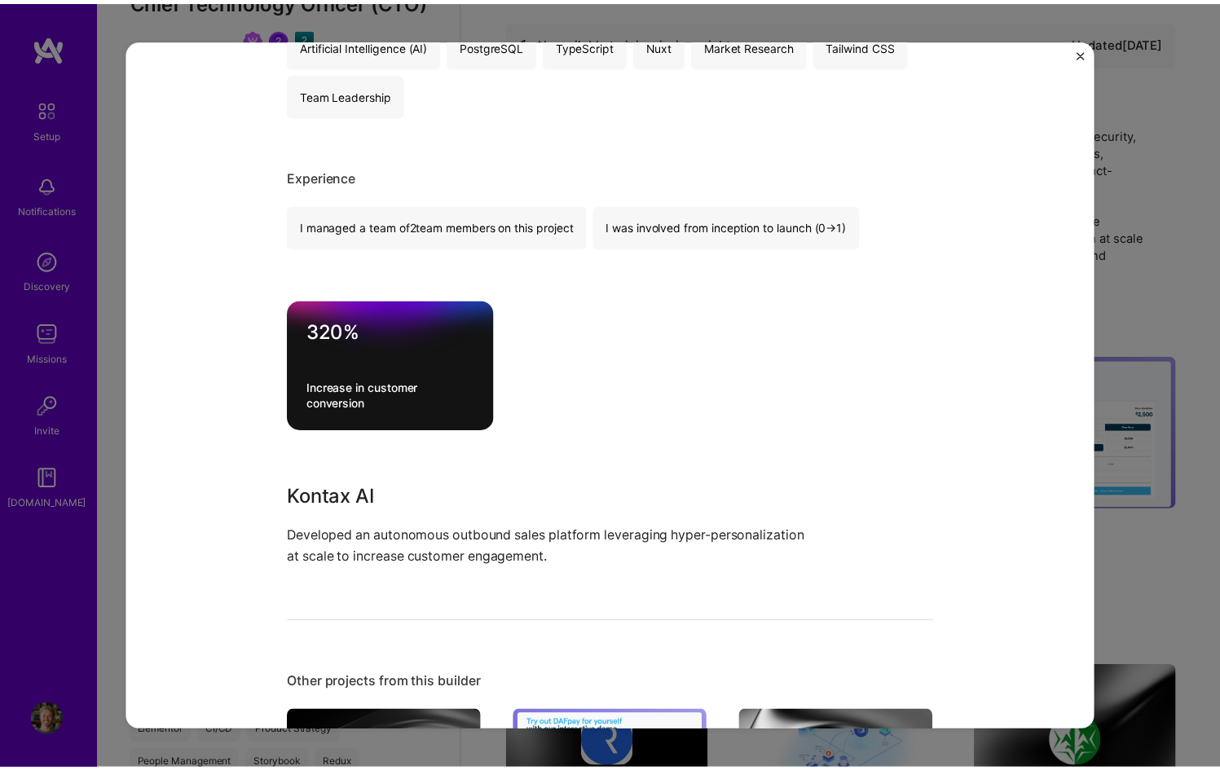
scroll to position [1018, 0]
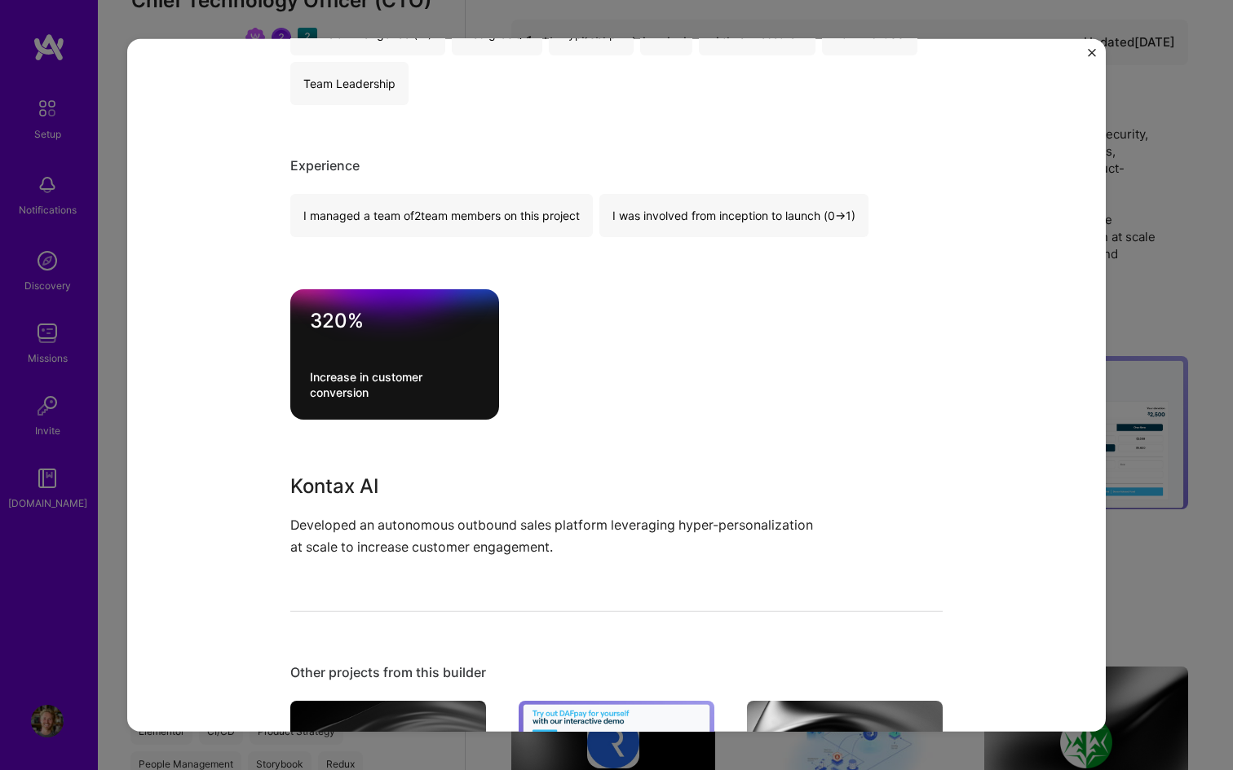
click at [1091, 55] on img "Close" at bounding box center [1091, 52] width 8 height 8
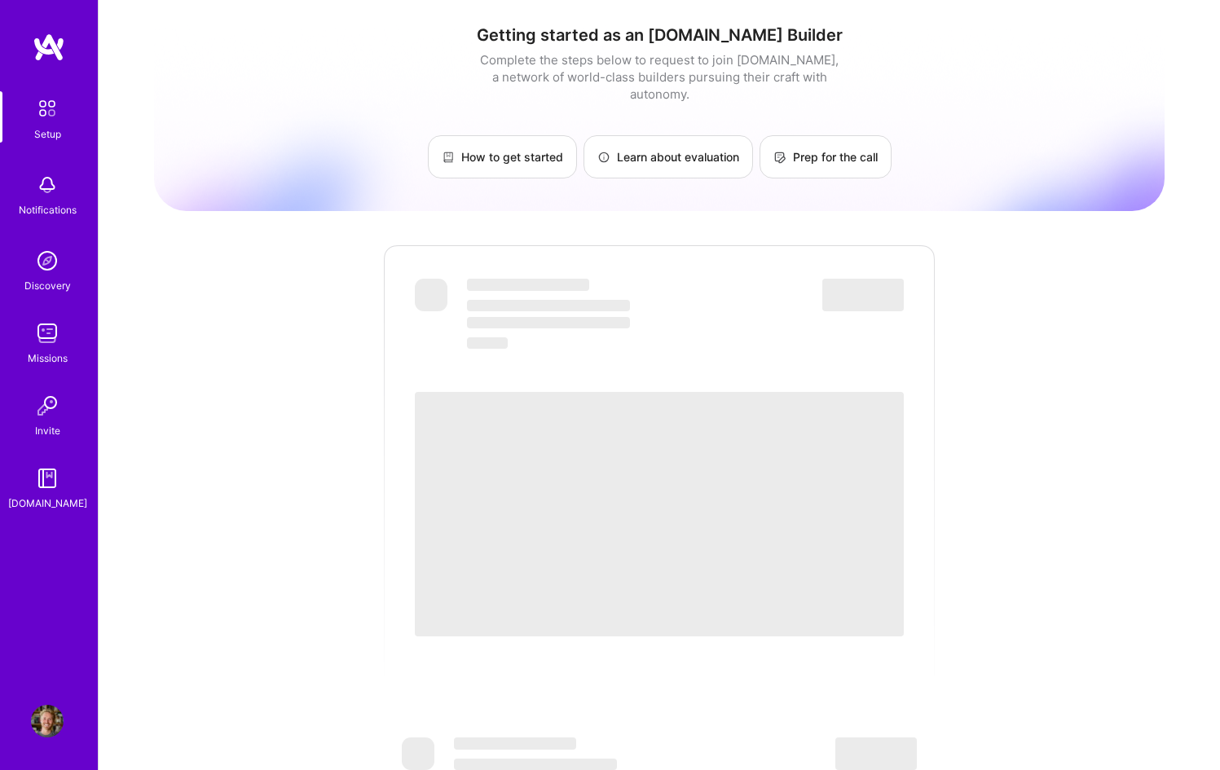
click at [691, 475] on span "‌" at bounding box center [659, 514] width 489 height 245
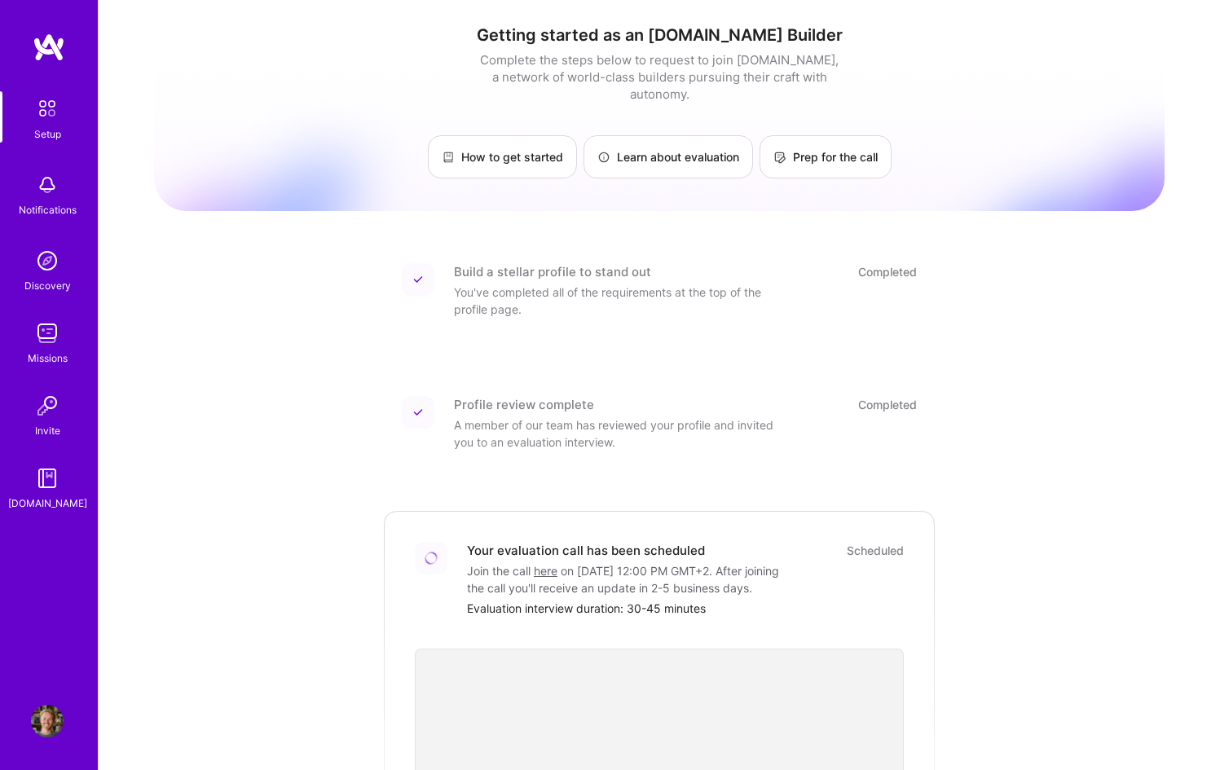
click at [41, 725] on img at bounding box center [47, 721] width 33 height 33
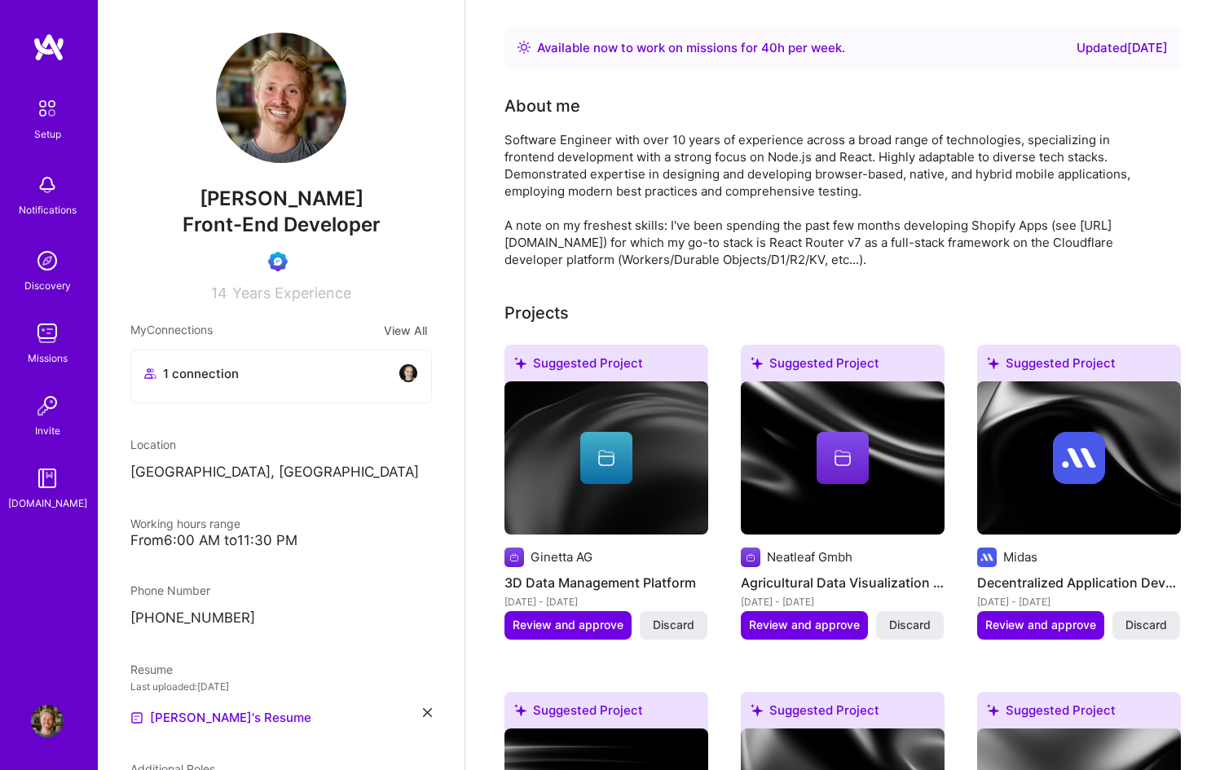
scroll to position [267, 0]
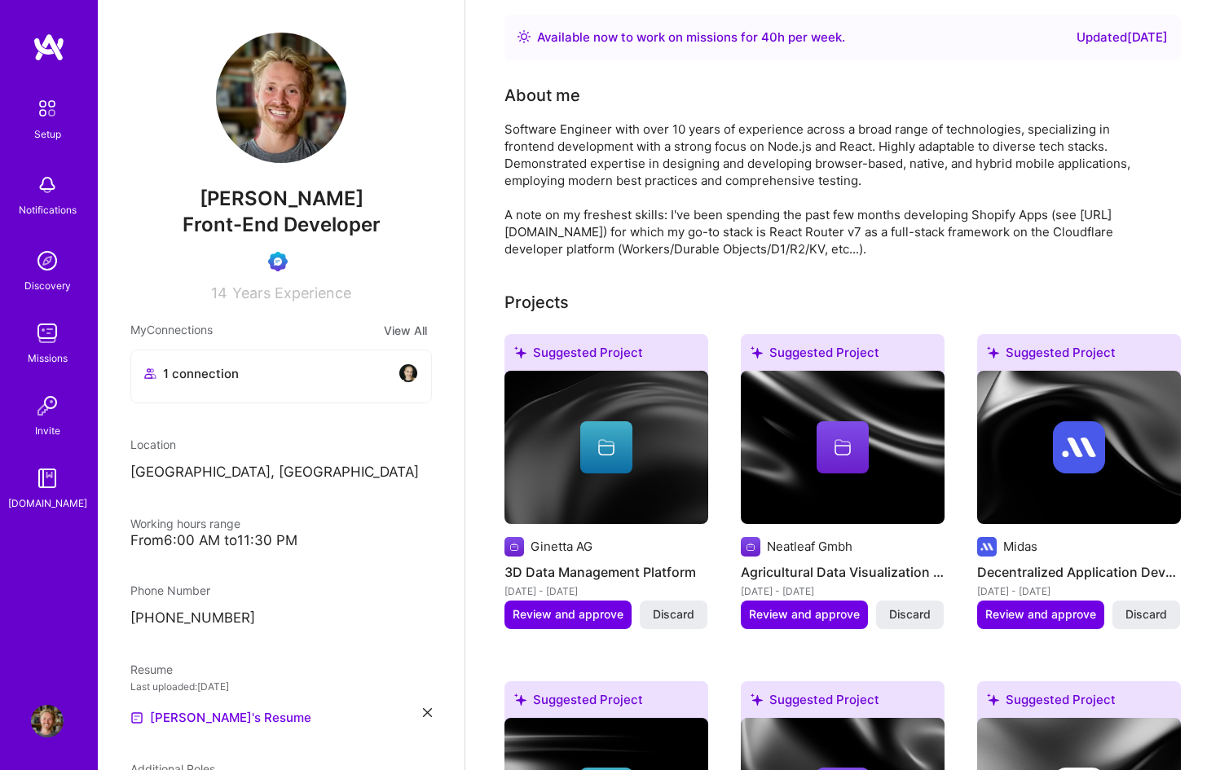
click at [898, 290] on div "Projects" at bounding box center [843, 302] width 677 height 24
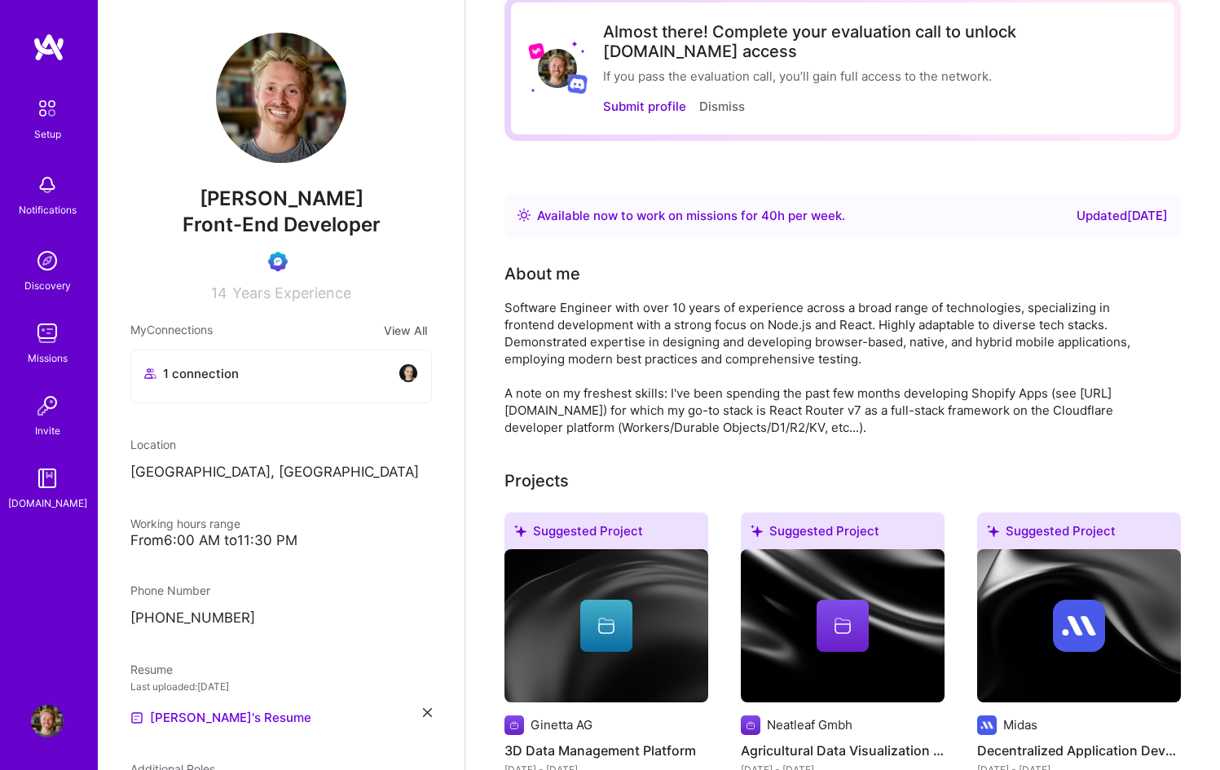
scroll to position [0, 0]
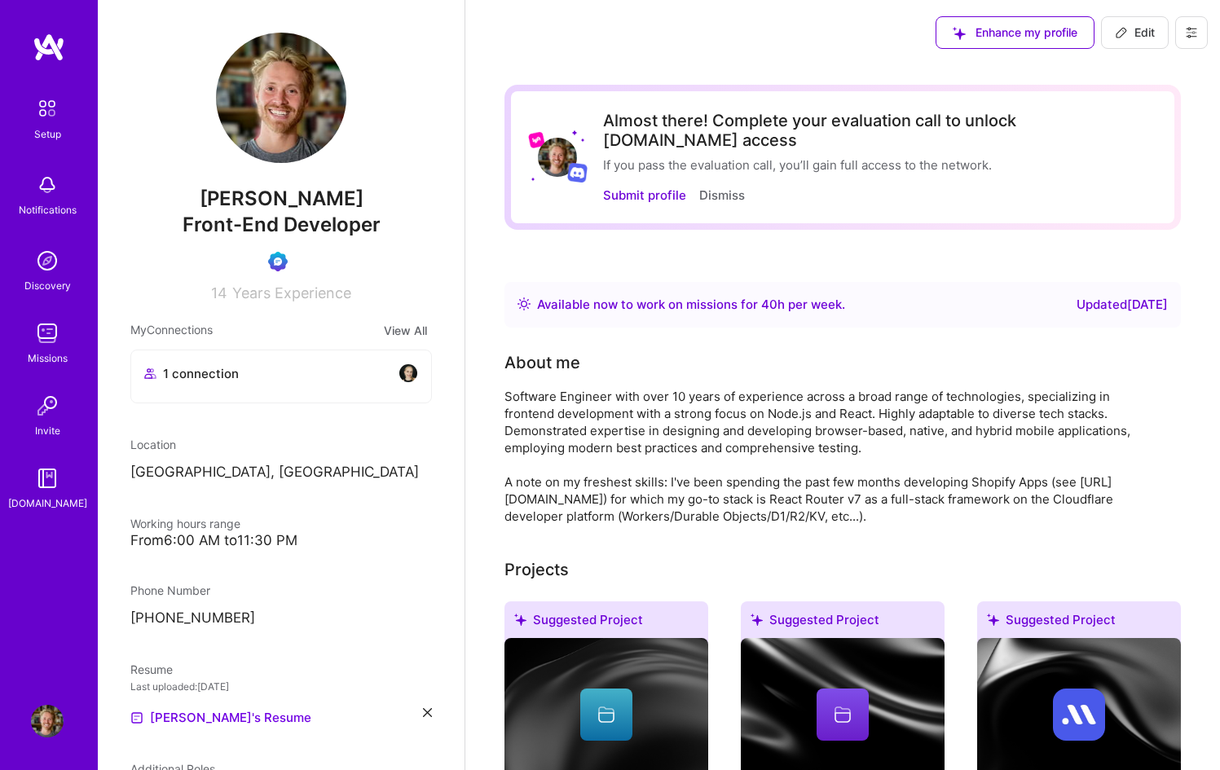
click at [1189, 30] on icon at bounding box center [1191, 32] width 13 height 13
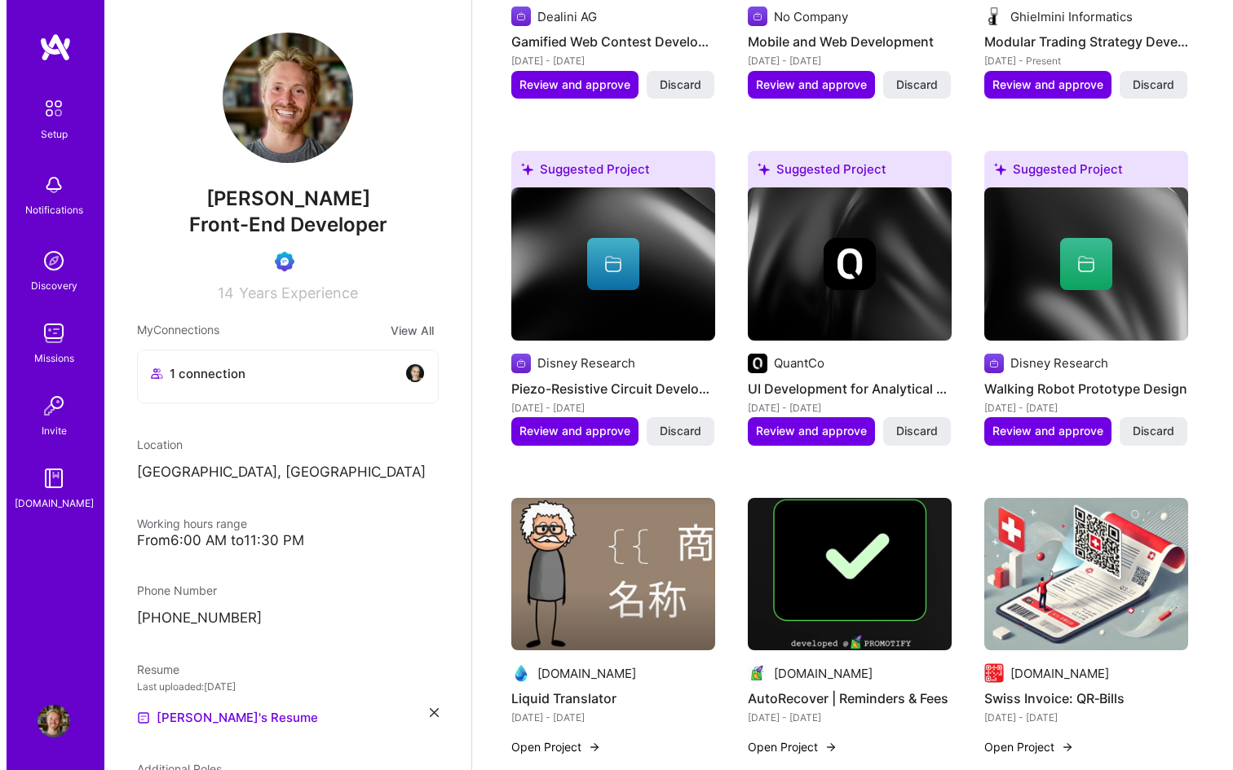
scroll to position [1407, 0]
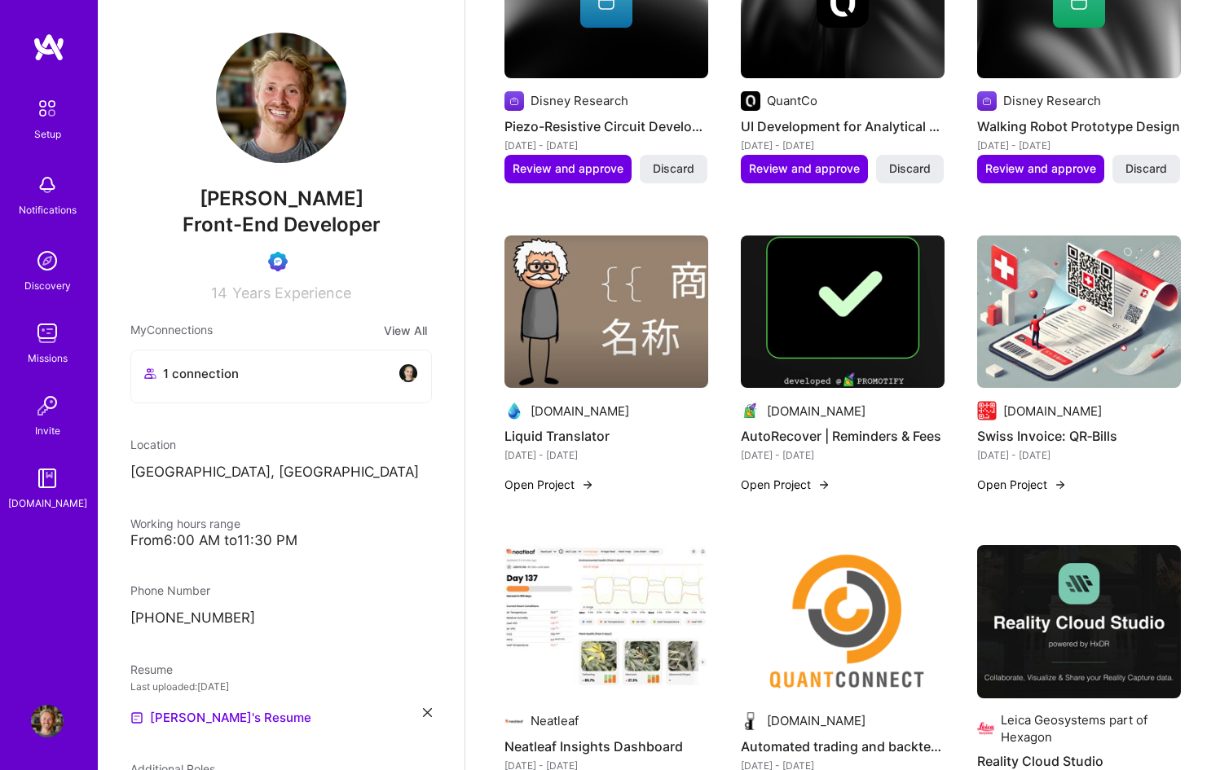
click at [571, 476] on button "Open Project" at bounding box center [550, 484] width 90 height 17
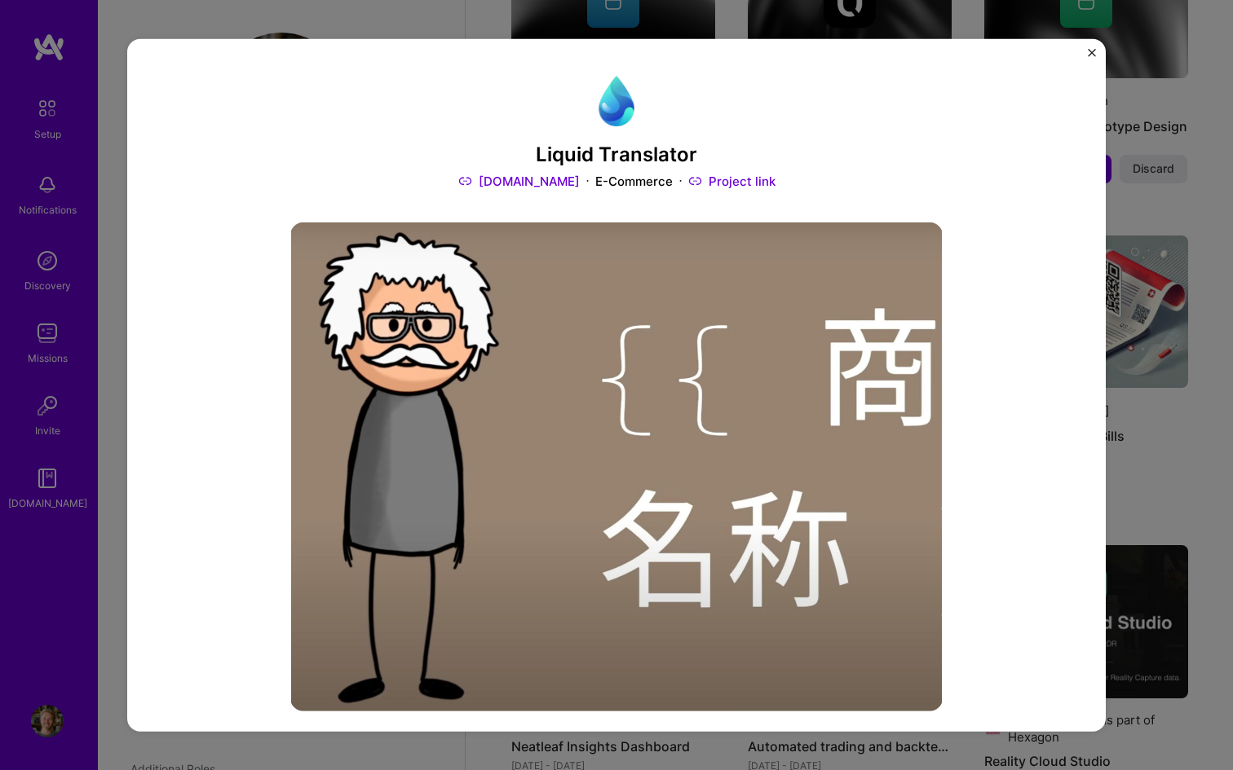
click at [1093, 48] on img "Close" at bounding box center [1091, 52] width 8 height 8
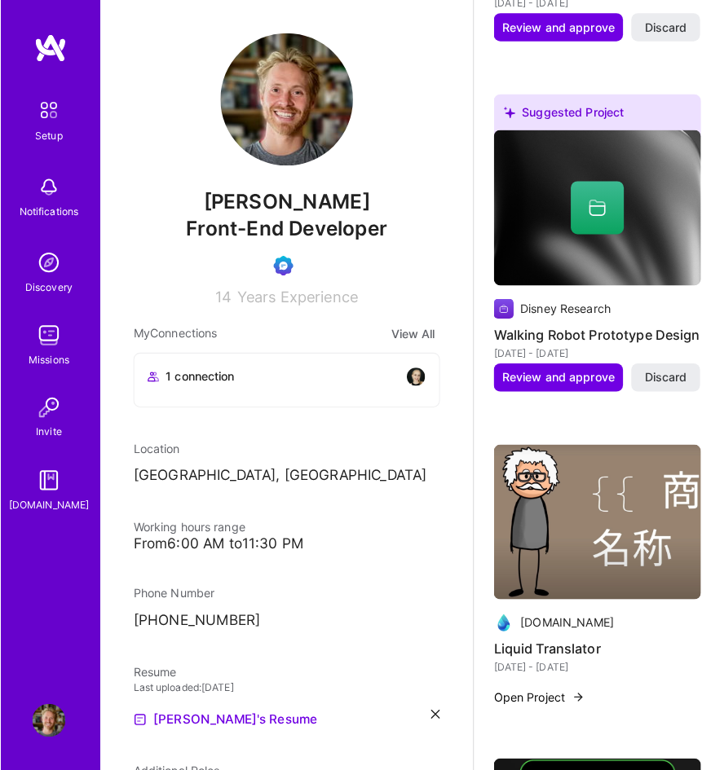
scroll to position [3786, 0]
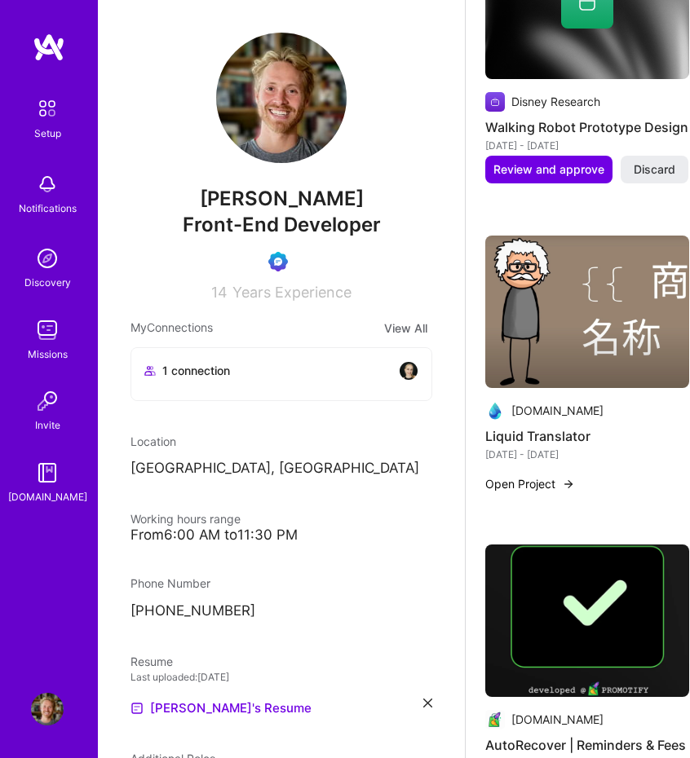
click at [557, 389] on img at bounding box center [587, 312] width 204 height 153
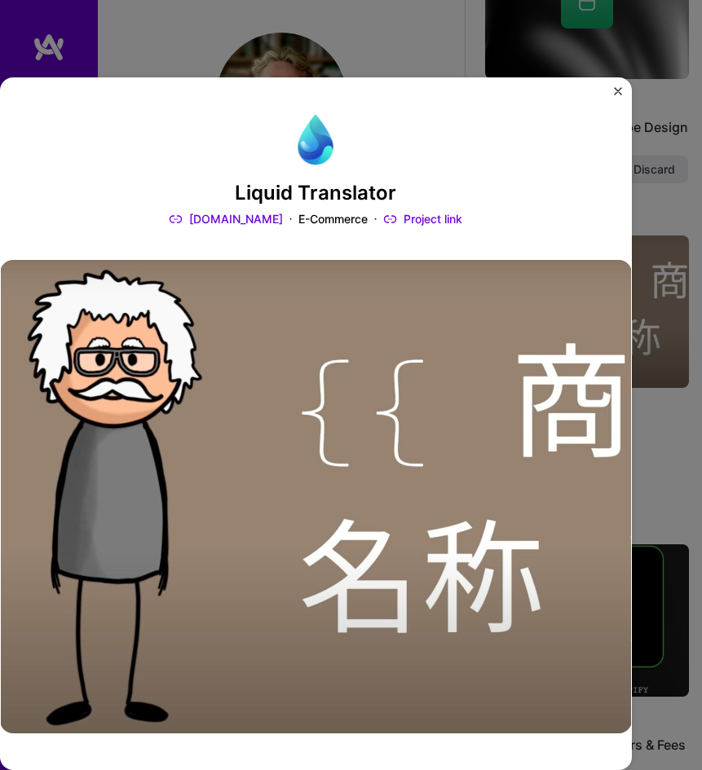
click at [680, 64] on div "Liquid Translator [DOMAIN_NAME] E-Commerce Project link Role Shopify App Develo…" at bounding box center [351, 385] width 702 height 770
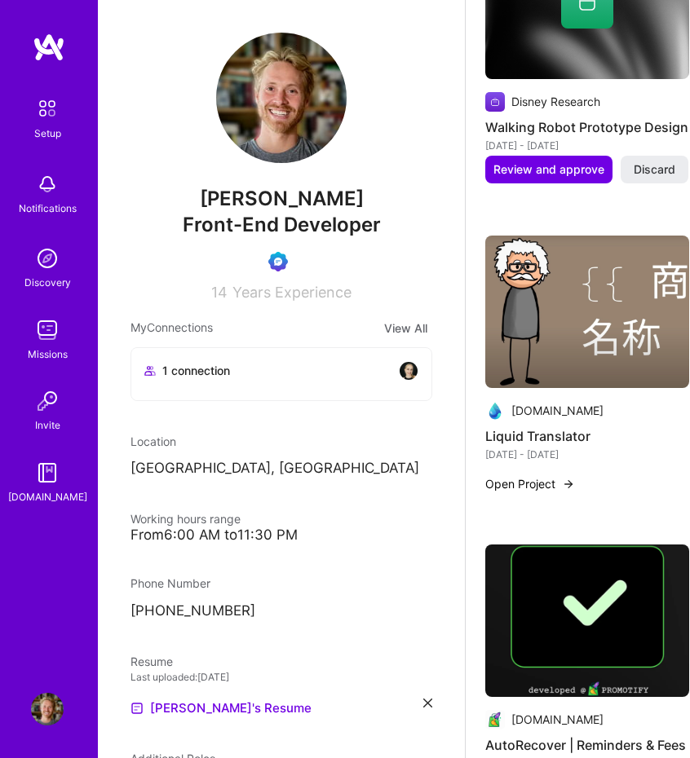
click at [631, 463] on div "[DOMAIN_NAME] Liquid Translator [DATE] - [DATE] Open Project" at bounding box center [587, 349] width 204 height 227
click at [591, 447] on h4 "Liquid Translator" at bounding box center [587, 436] width 204 height 21
click at [551, 492] on button "Open Project" at bounding box center [530, 484] width 90 height 16
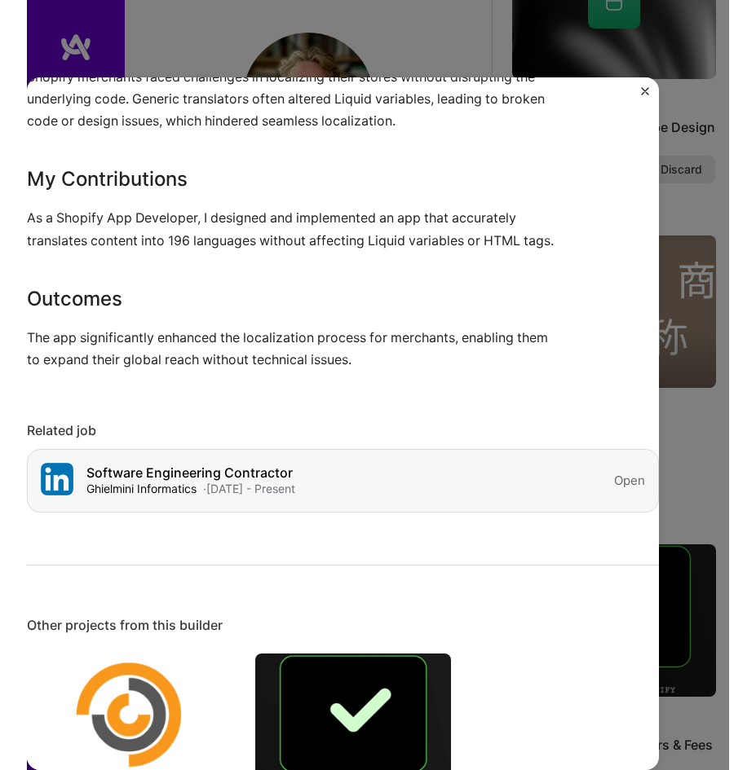
scroll to position [1267, 0]
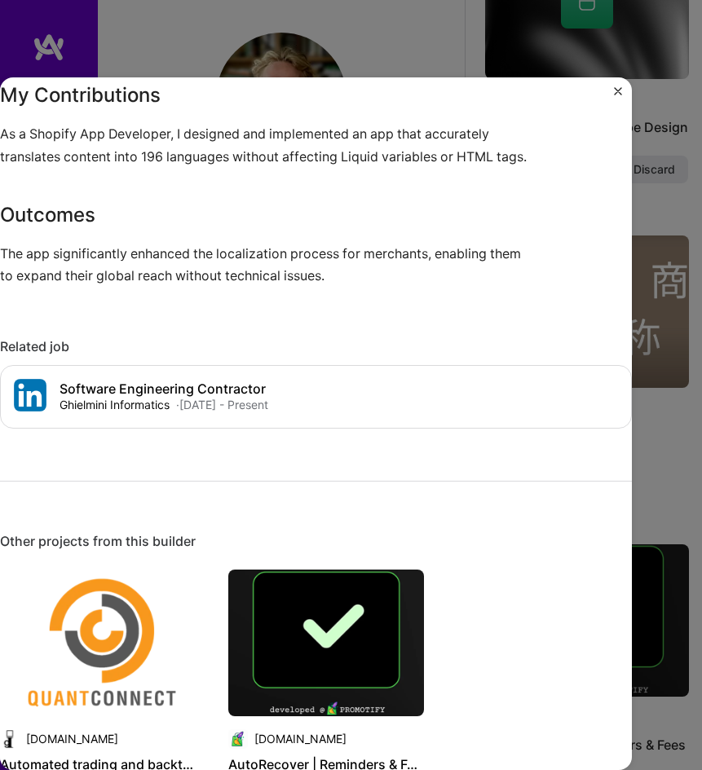
click at [617, 88] on img "Close" at bounding box center [618, 91] width 8 height 8
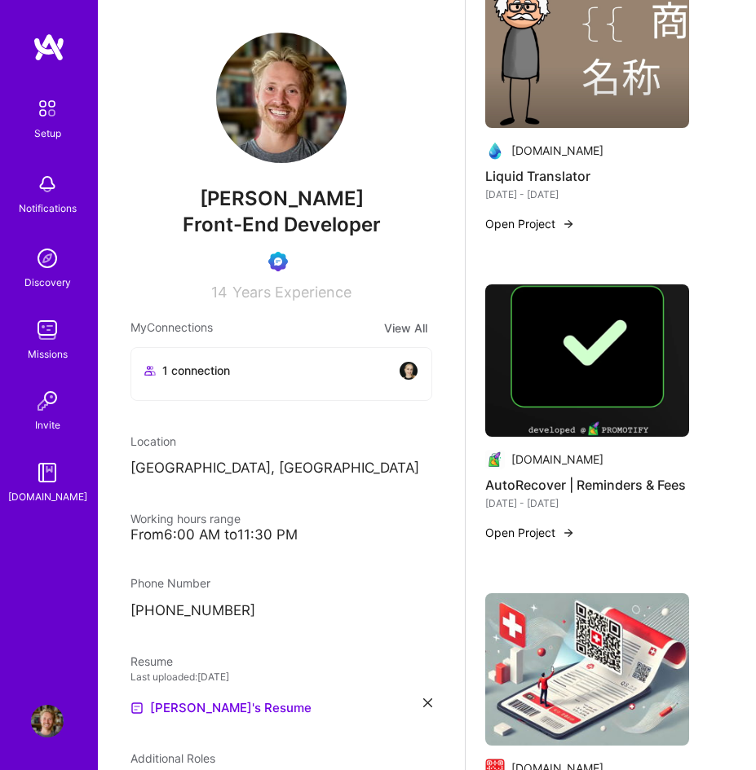
scroll to position [4036, 0]
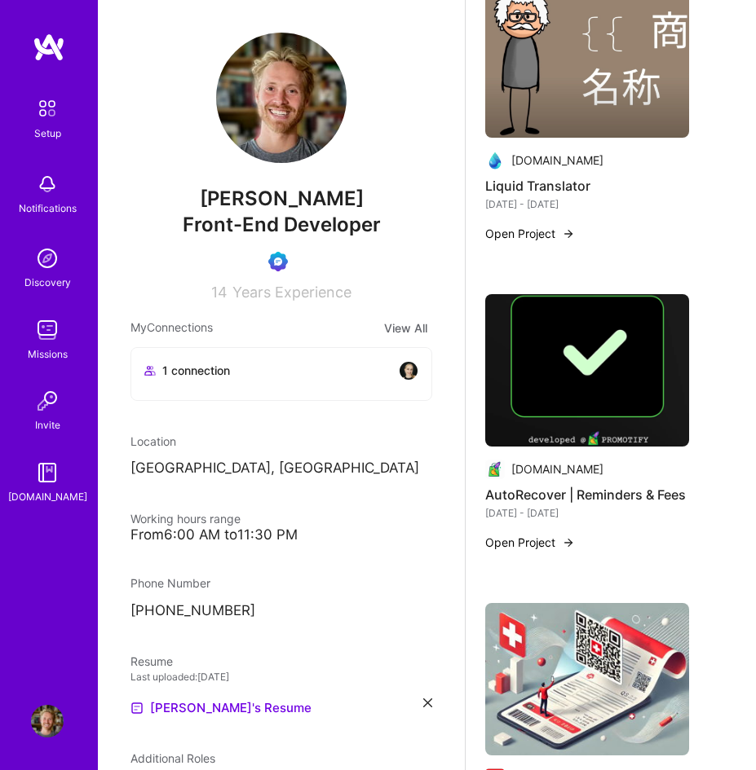
click at [538, 539] on button "Open Project" at bounding box center [530, 543] width 90 height 16
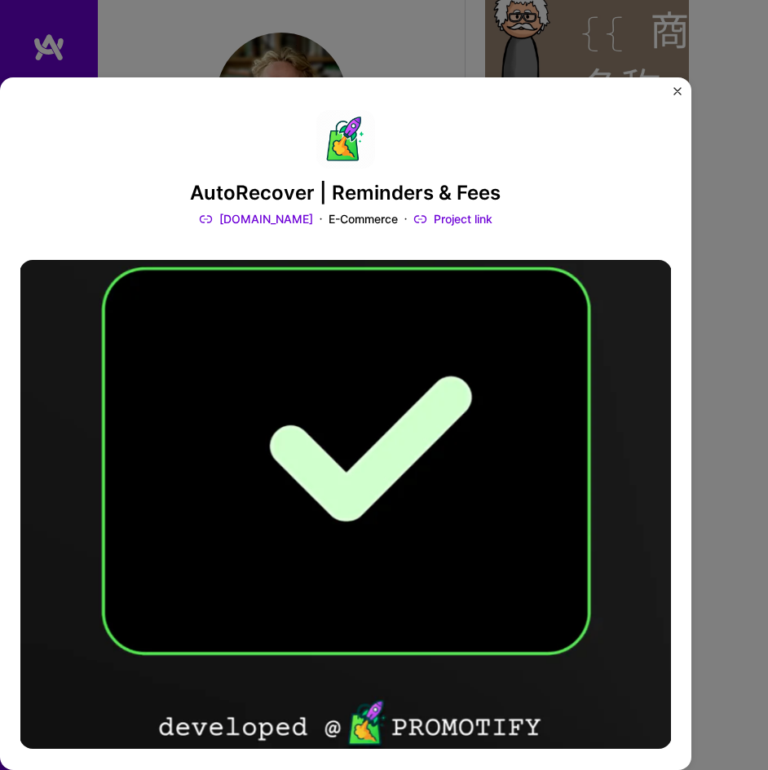
click at [677, 95] on button "Close" at bounding box center [677, 95] width 8 height 16
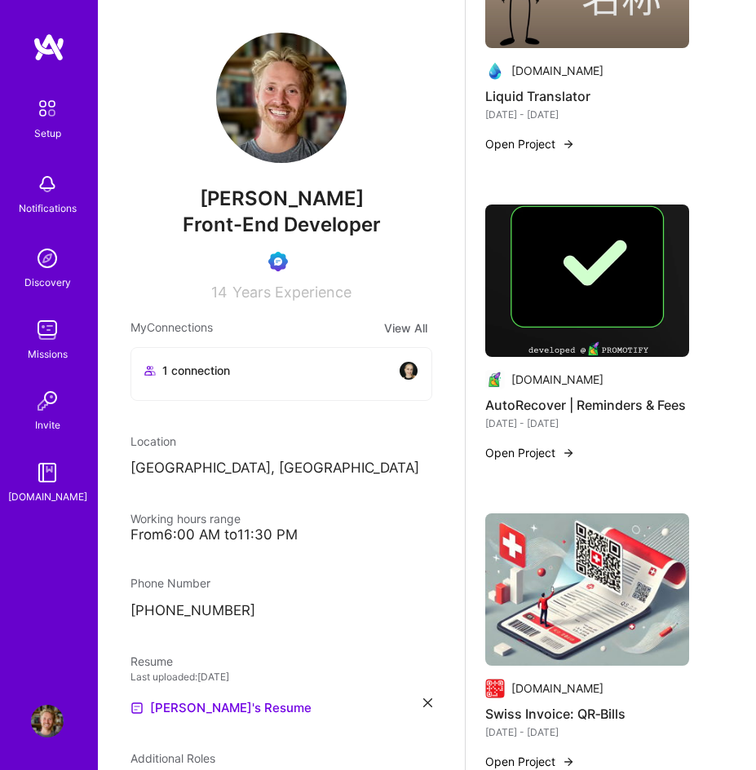
scroll to position [4209, 0]
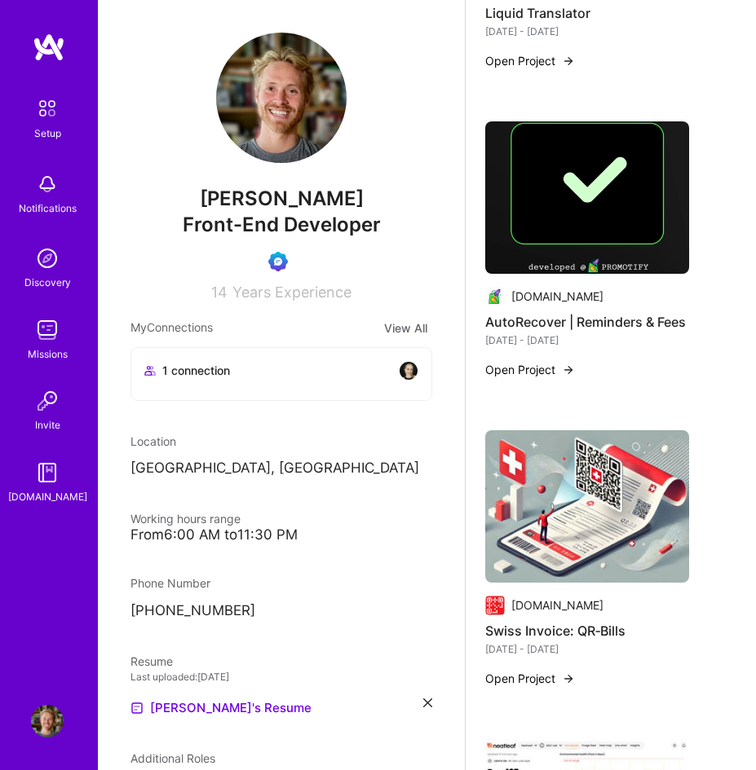
click at [642, 505] on img at bounding box center [587, 506] width 204 height 153
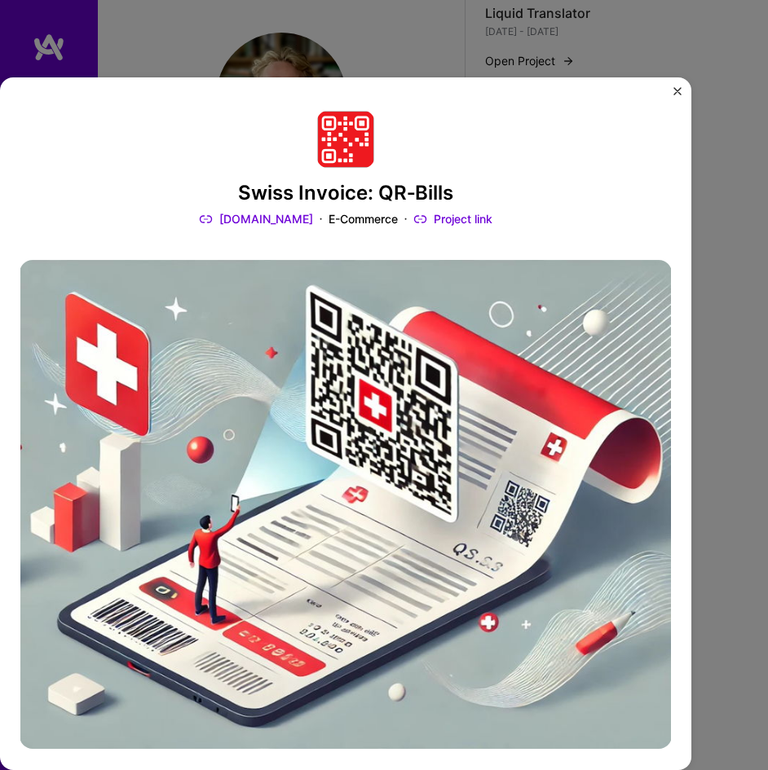
click at [677, 89] on img "Close" at bounding box center [677, 91] width 8 height 8
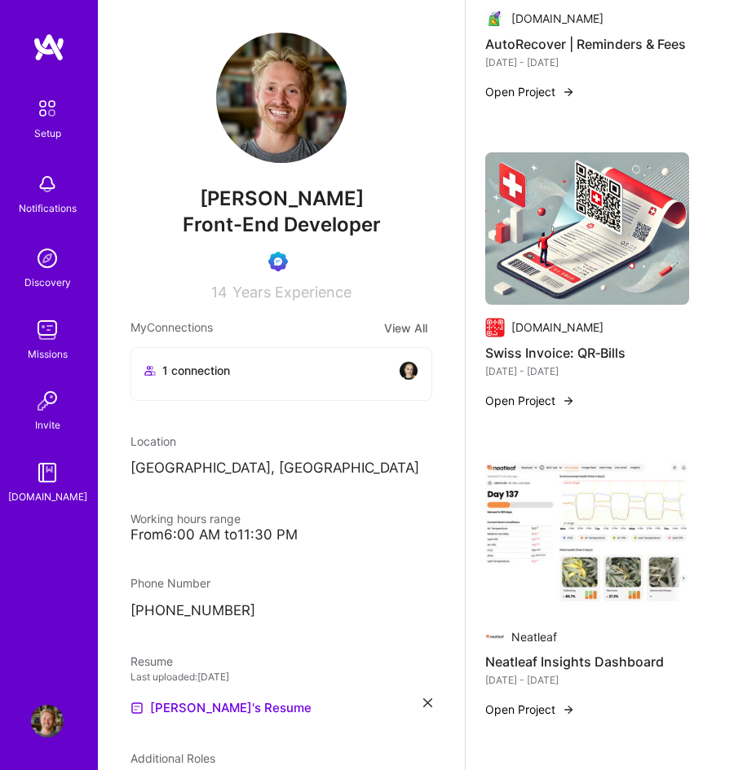
scroll to position [4506, 0]
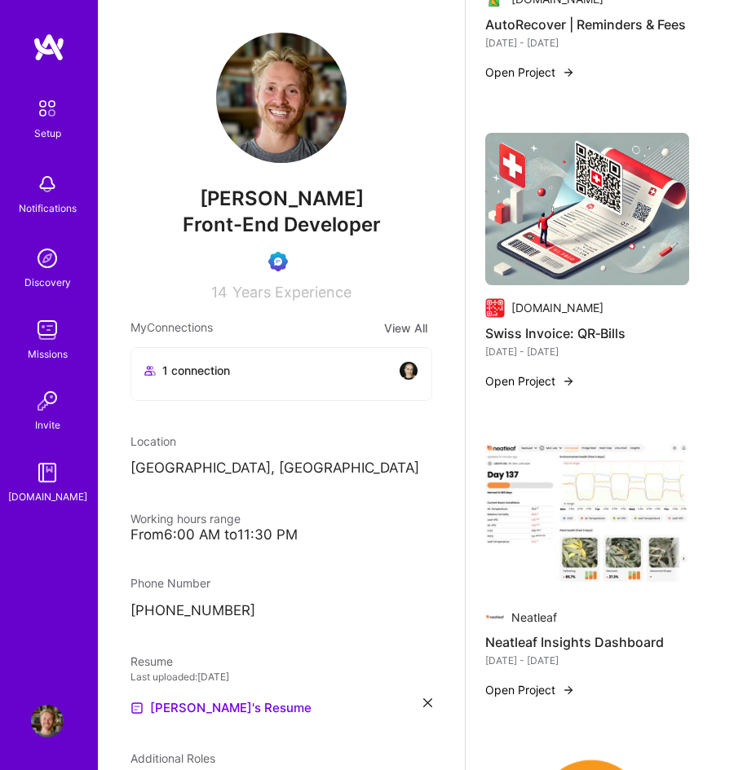
click at [635, 467] on img at bounding box center [587, 518] width 204 height 153
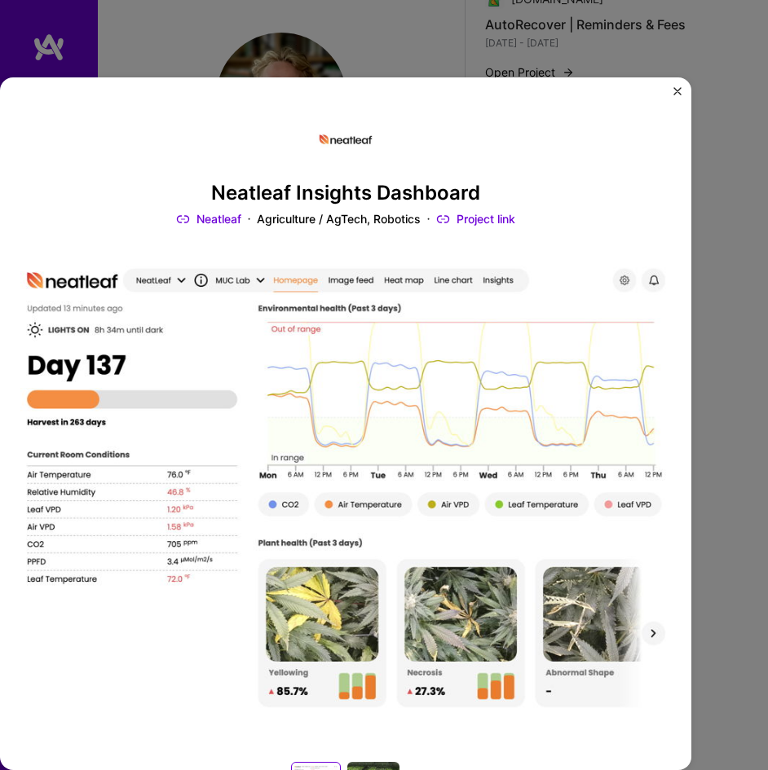
click at [678, 91] on img "Close" at bounding box center [677, 91] width 8 height 8
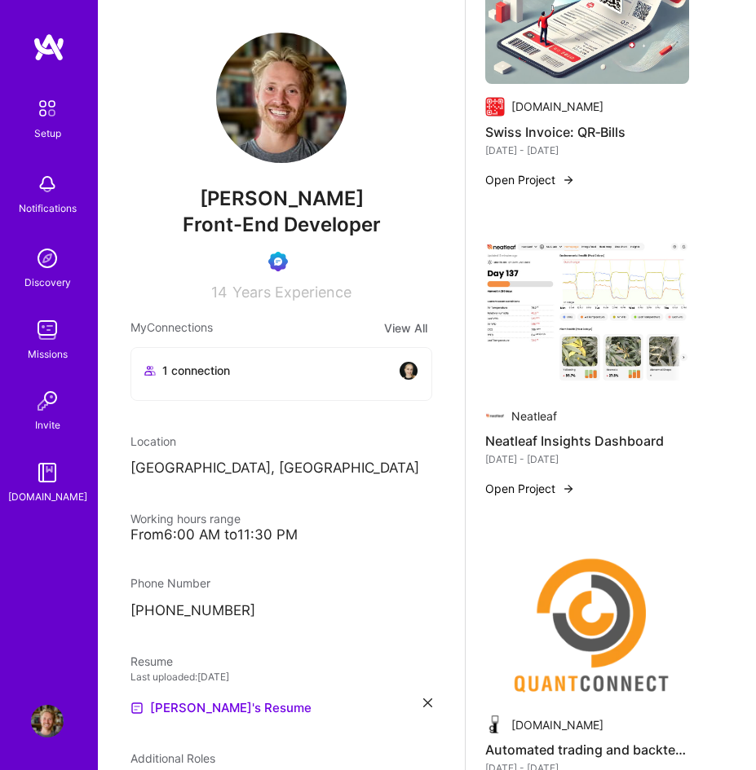
scroll to position [4791, 0]
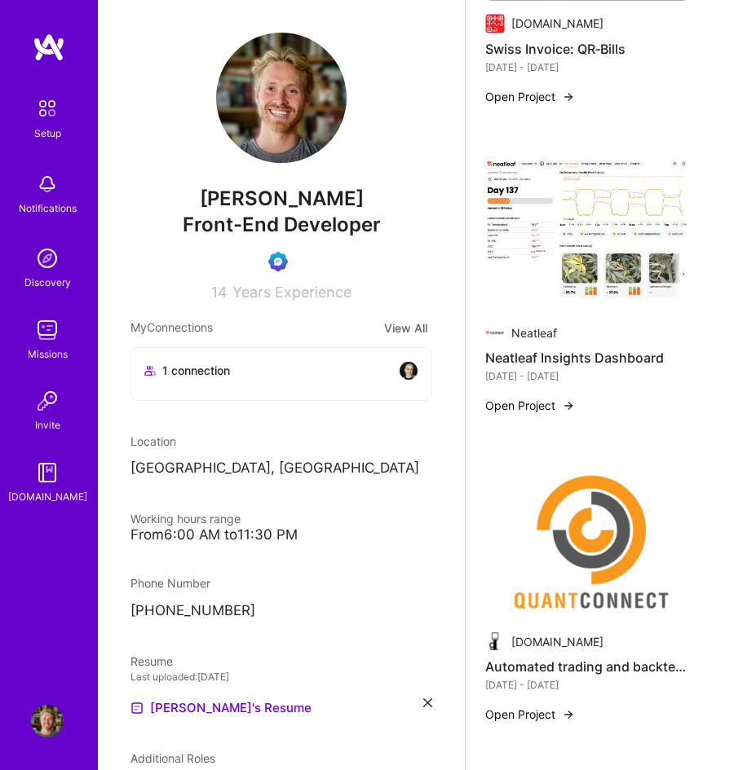
click at [611, 498] on img at bounding box center [587, 542] width 204 height 153
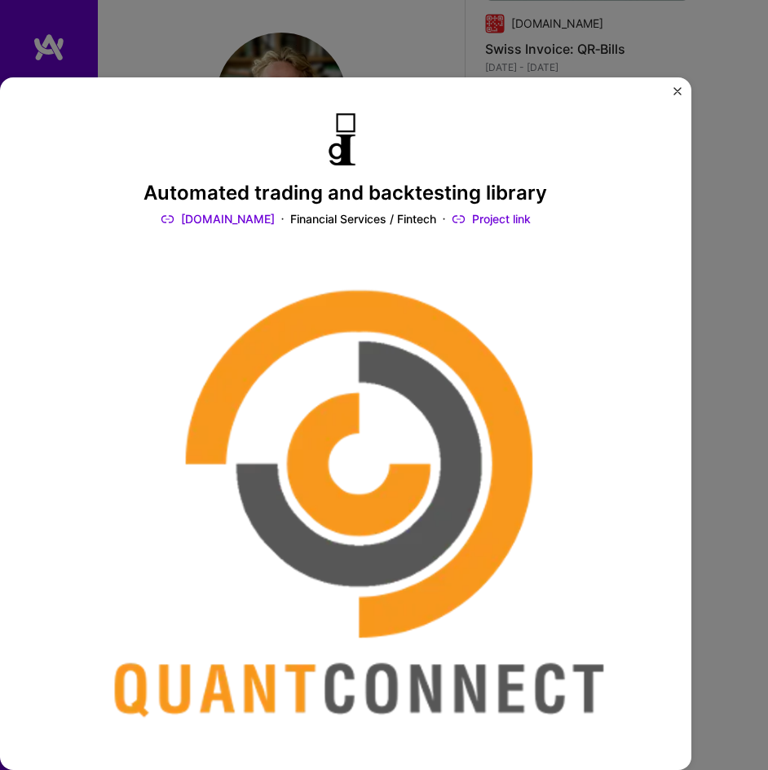
click at [675, 91] on img "Close" at bounding box center [677, 91] width 8 height 8
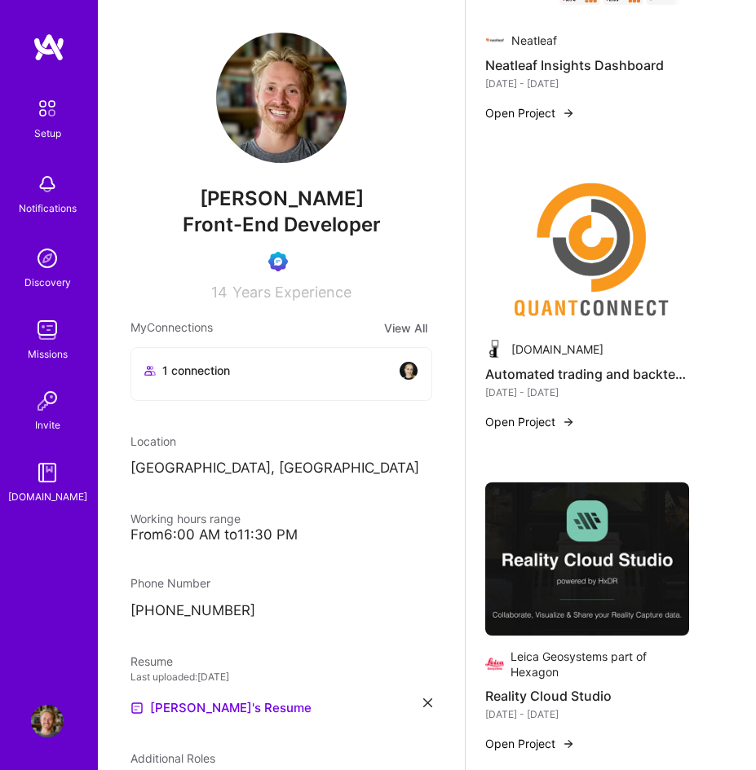
scroll to position [5203, 0]
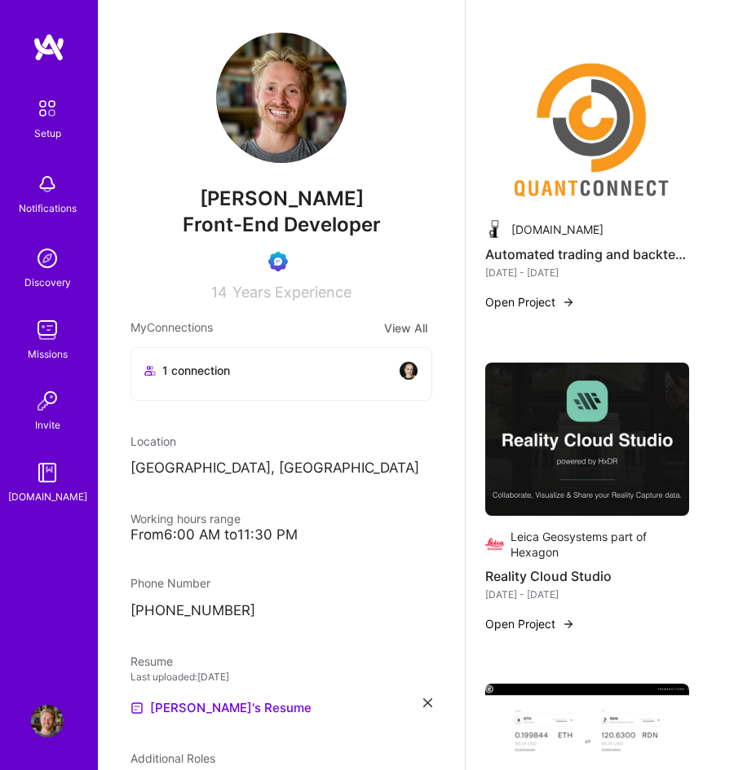
click at [638, 413] on img at bounding box center [587, 439] width 204 height 153
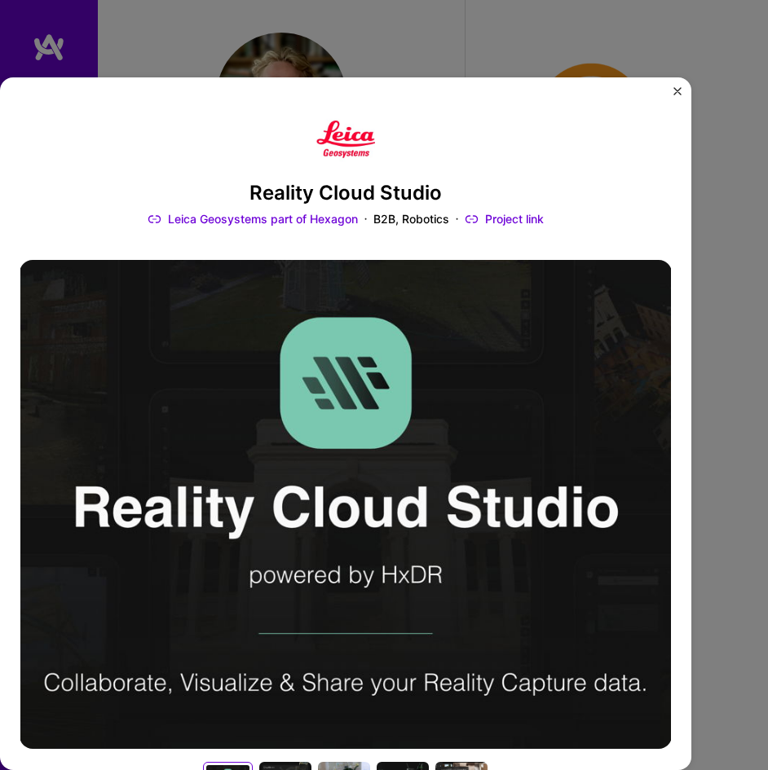
click at [677, 90] on img "Close" at bounding box center [677, 91] width 8 height 8
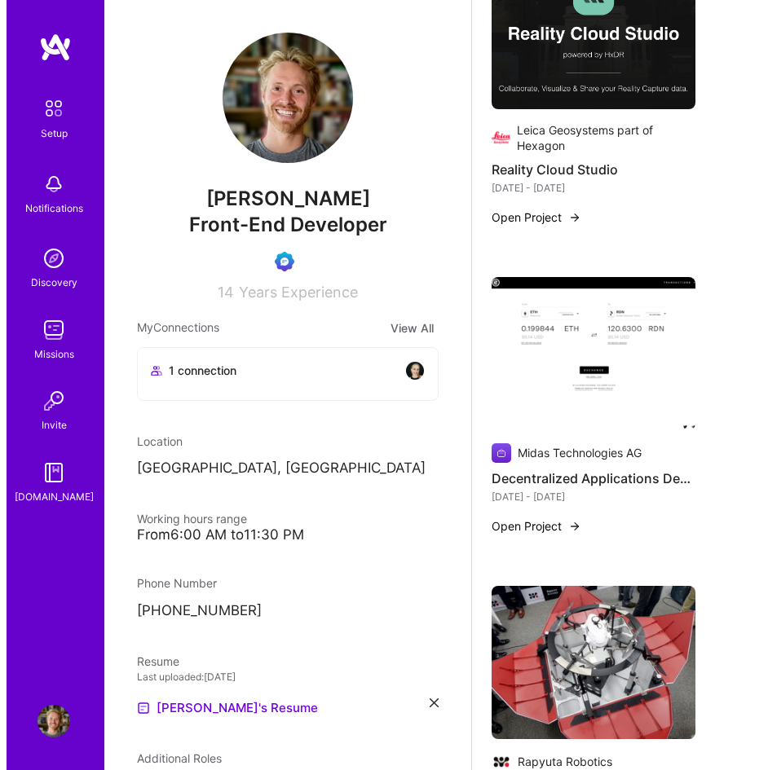
scroll to position [5620, 0]
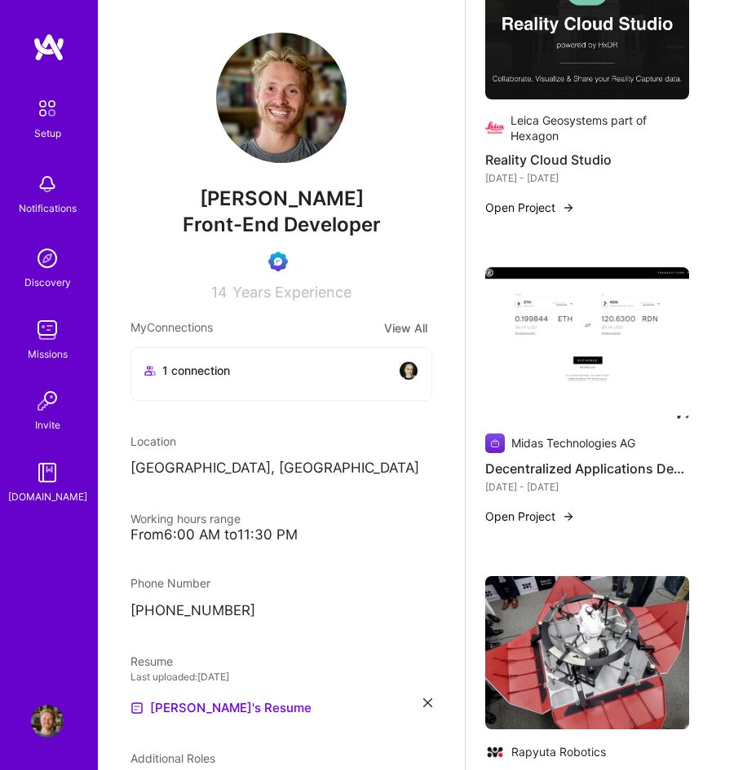
click at [650, 326] on img at bounding box center [587, 343] width 204 height 153
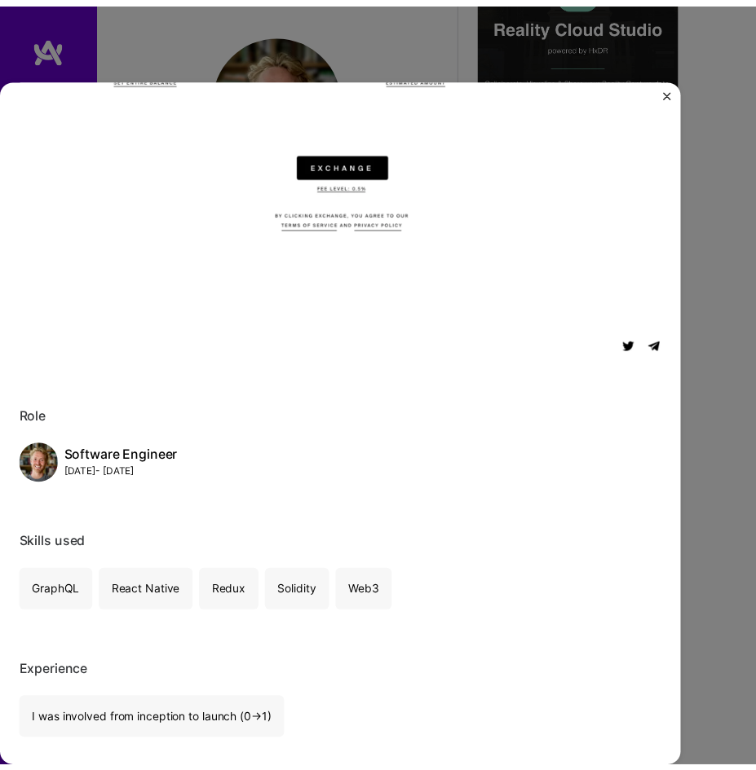
scroll to position [763, 0]
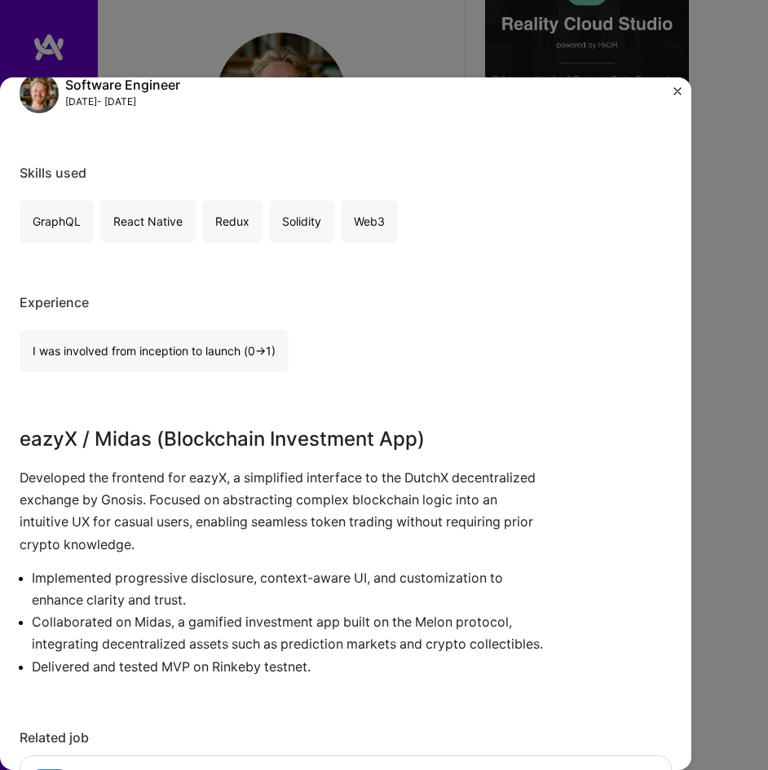
click at [678, 95] on img "Close" at bounding box center [677, 91] width 8 height 8
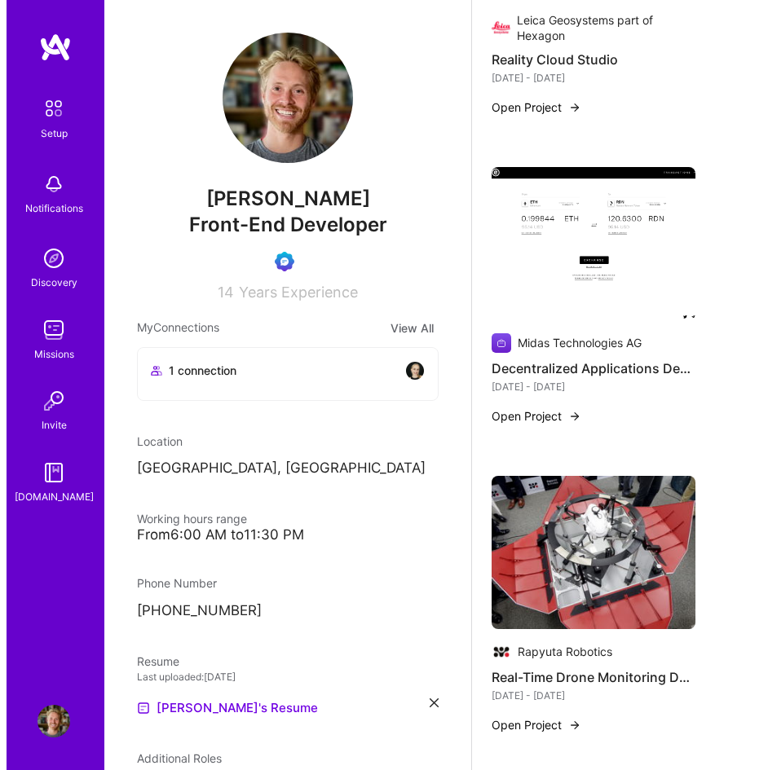
scroll to position [5865, 0]
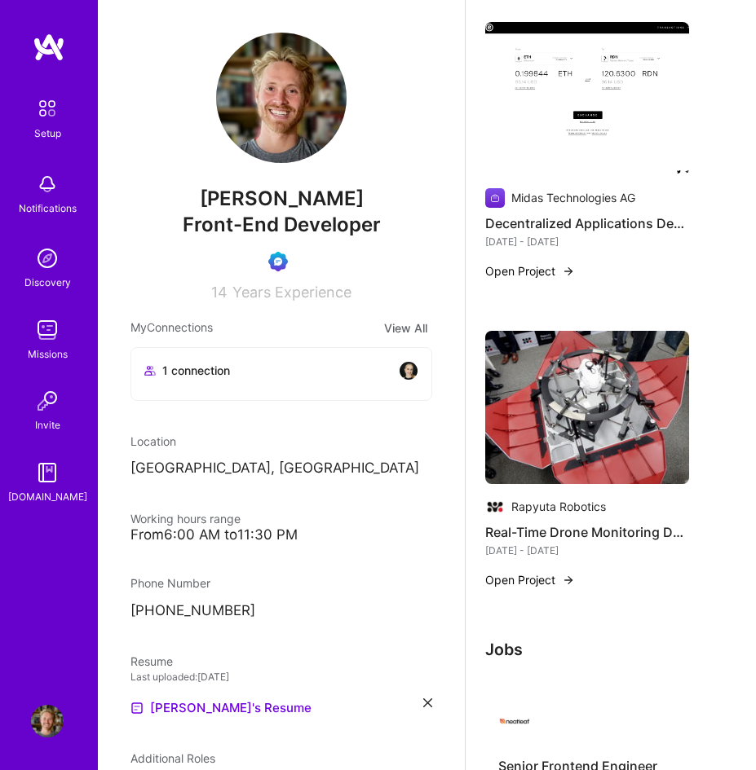
click at [625, 413] on img at bounding box center [587, 407] width 204 height 153
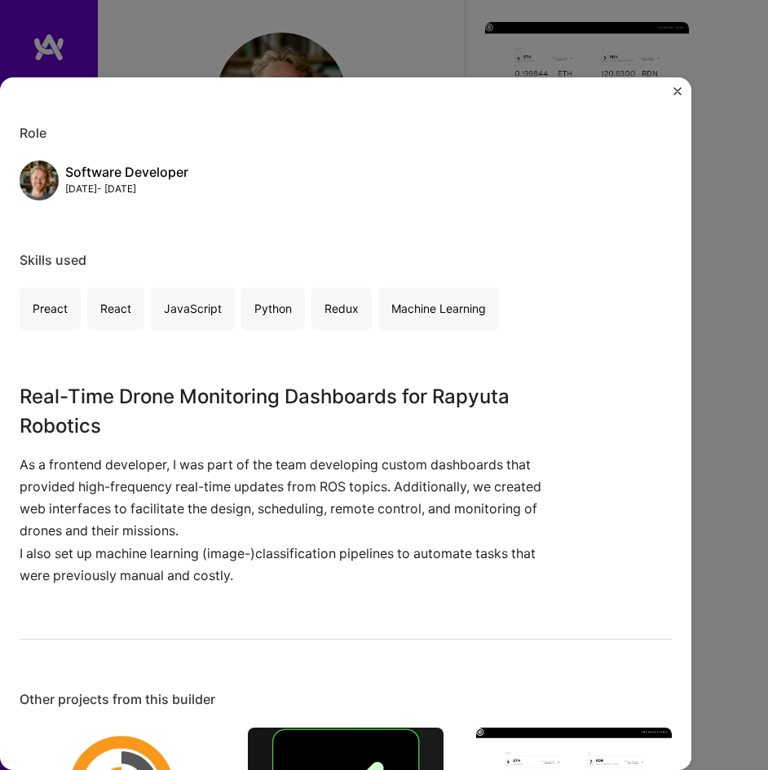
scroll to position [760, 0]
